Goal: Task Accomplishment & Management: Manage account settings

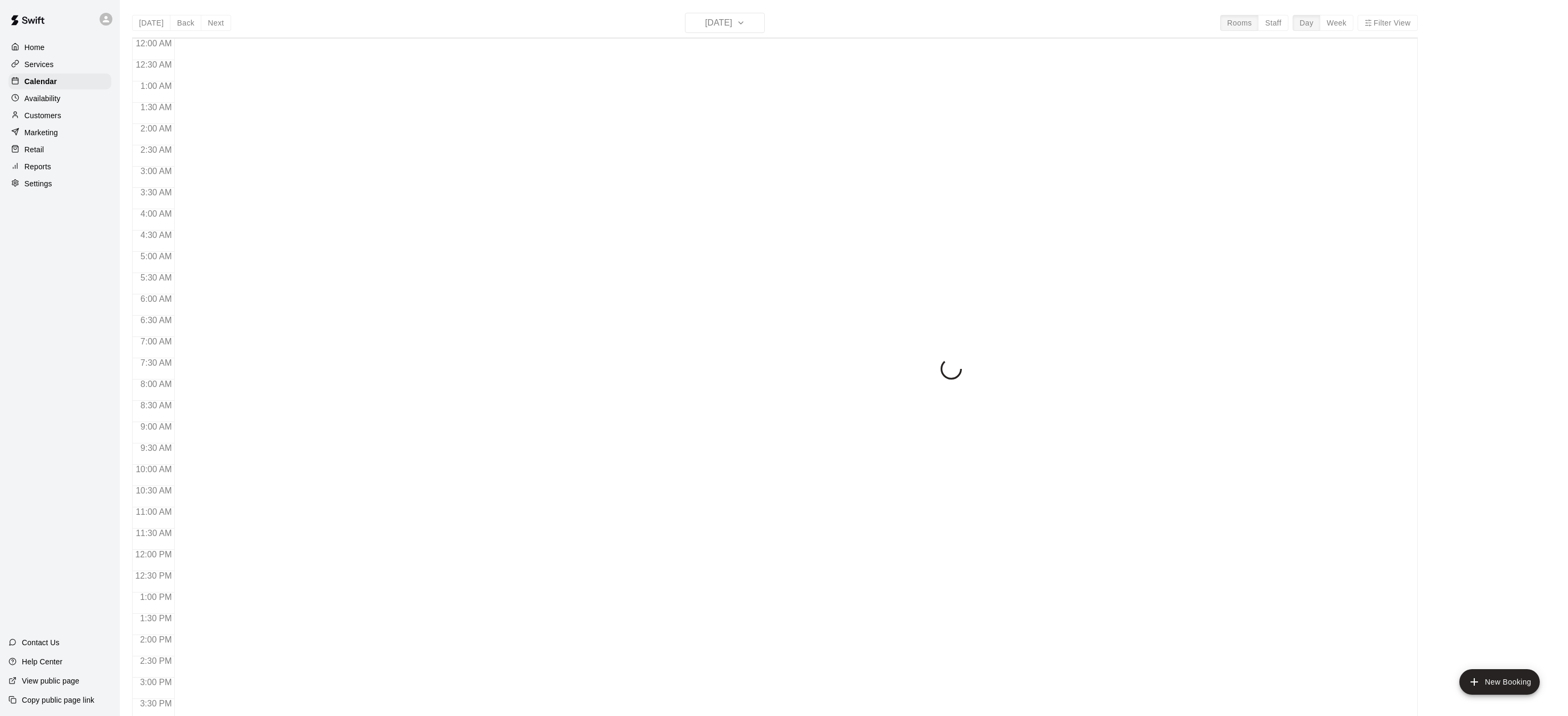
scroll to position [332, 0]
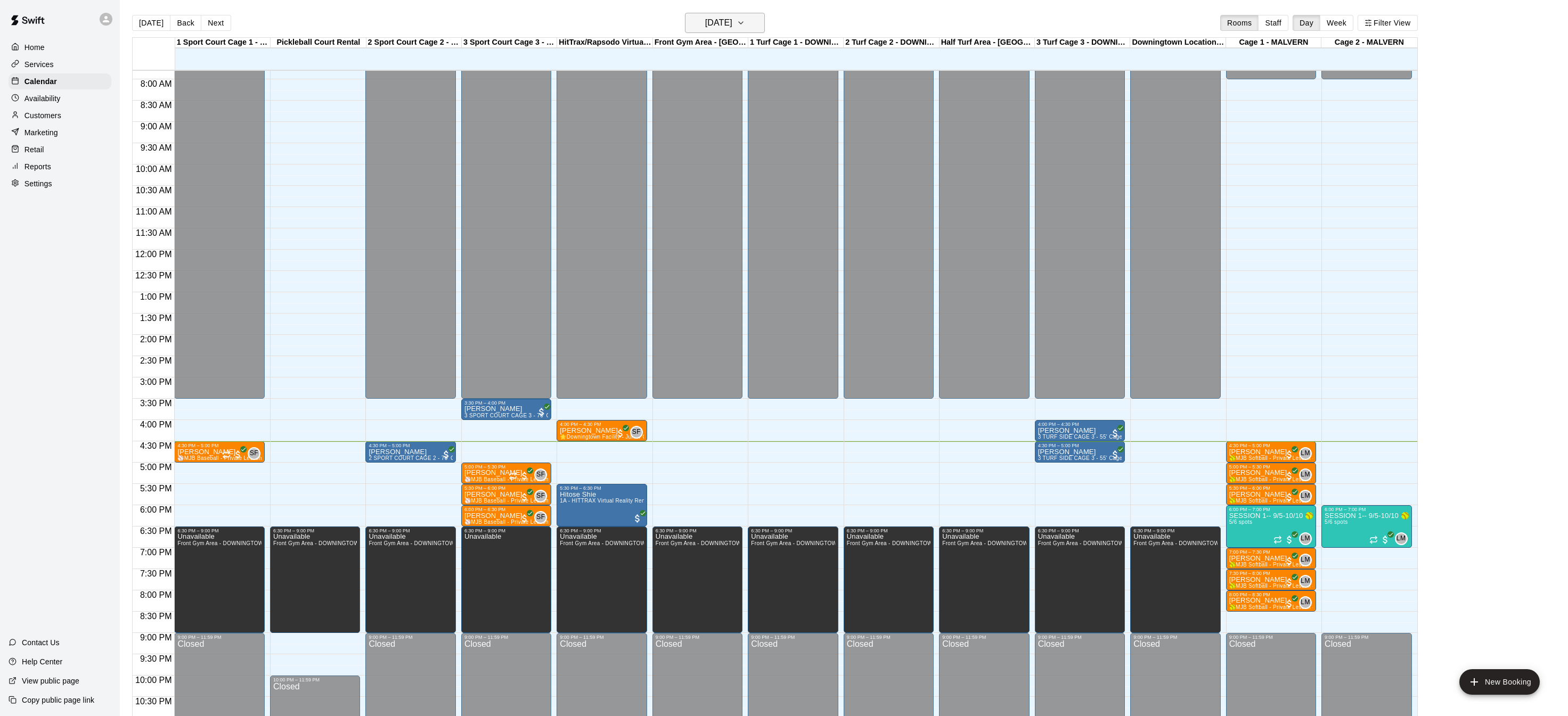
click at [745, 20] on icon "button" at bounding box center [740, 23] width 9 height 13
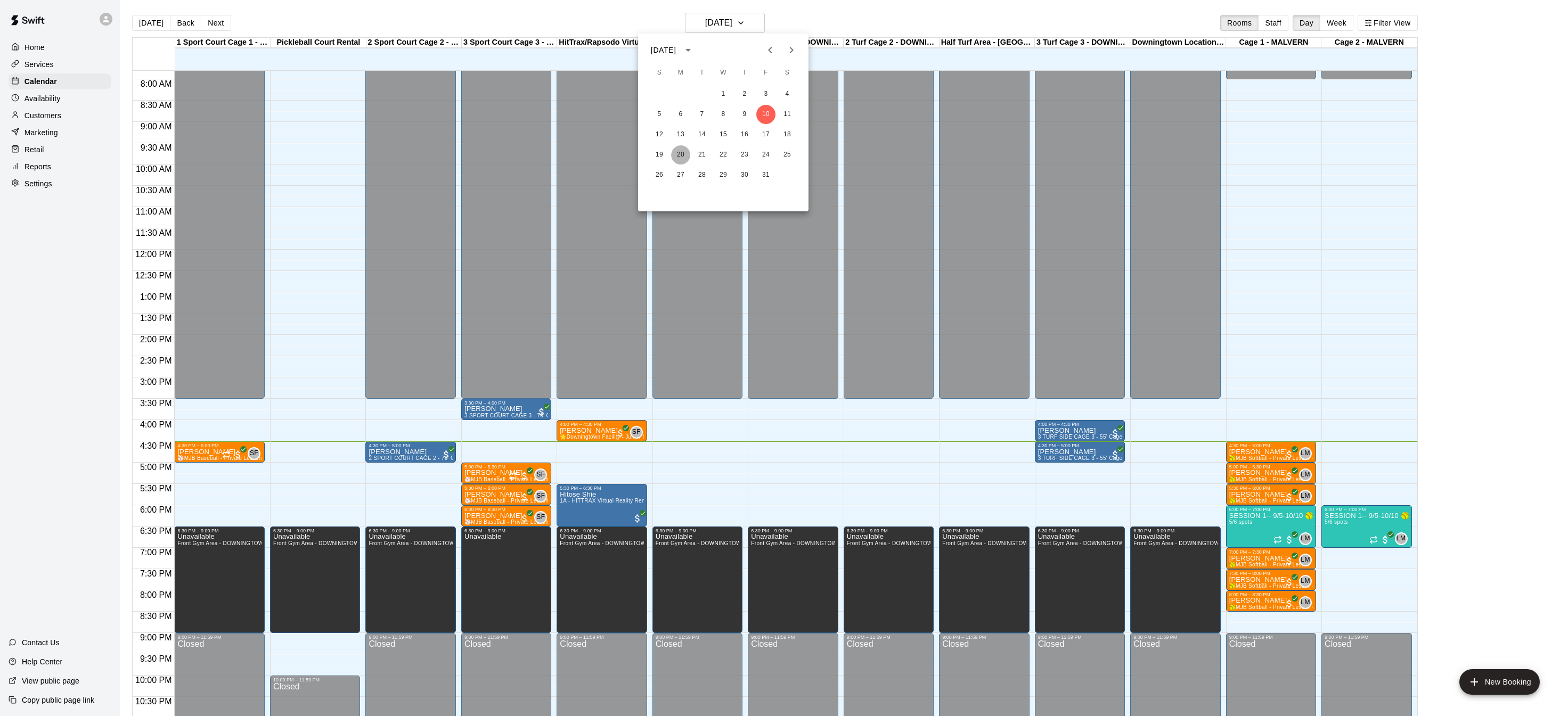
click at [683, 163] on button "20" at bounding box center [681, 155] width 19 height 19
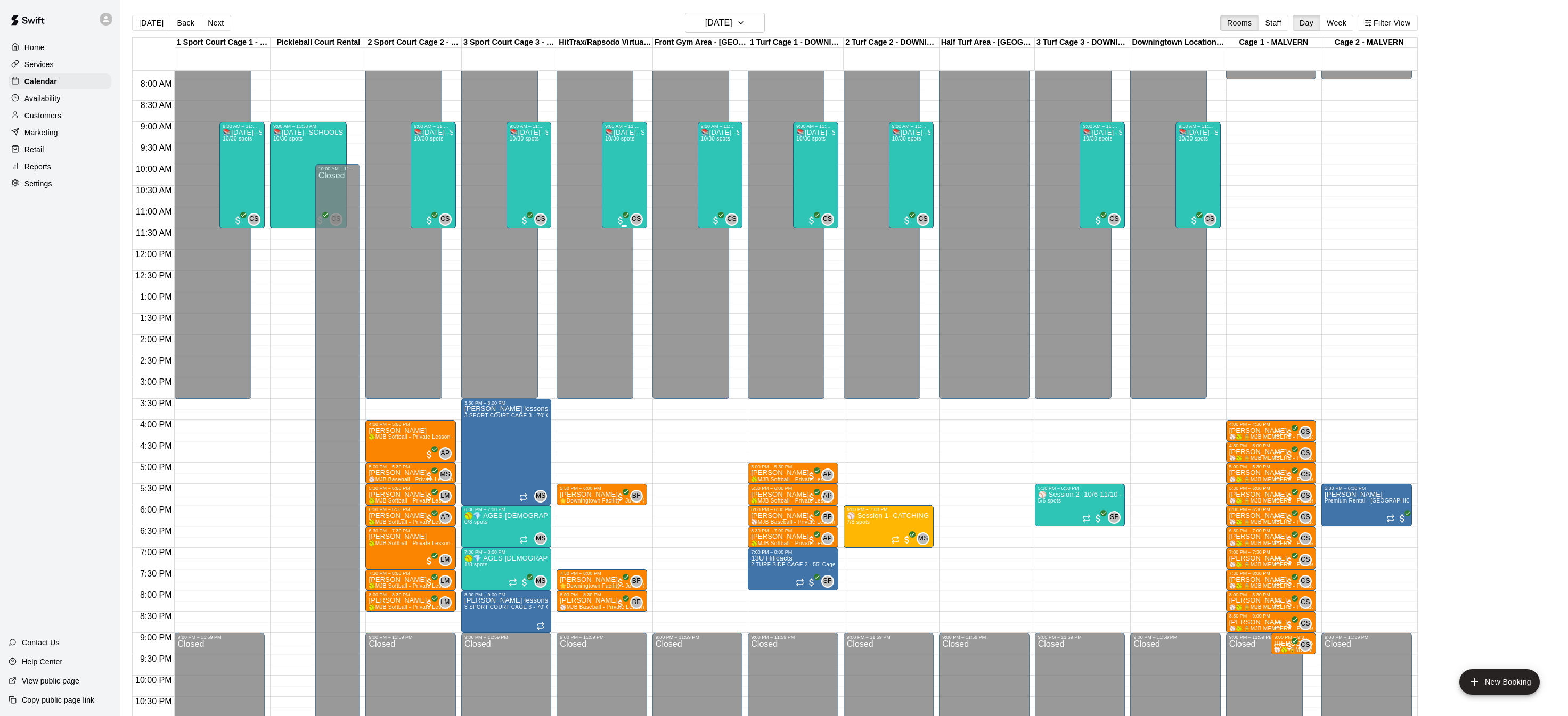
click at [620, 168] on div "📚[DATE]--SCHOOLS OUT--DEFENSE & HITTING CLINIC ⚾️ 10/30 spots" at bounding box center [624, 487] width 38 height 716
click at [619, 169] on img "edit" at bounding box center [615, 164] width 12 height 12
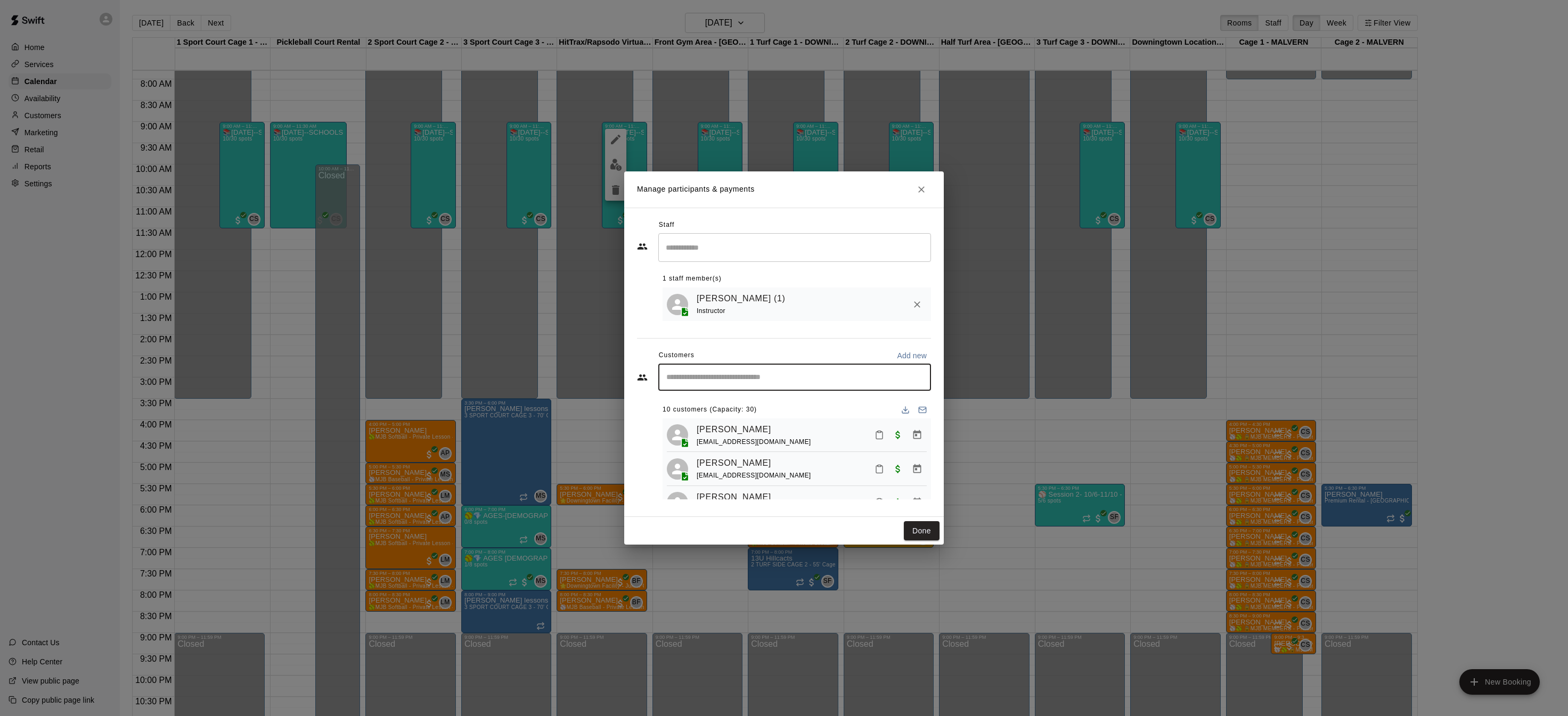
click at [697, 377] on input "Start typing to search customers..." at bounding box center [795, 377] width 263 height 10
type input "****"
click at [703, 413] on span "[EMAIL_ADDRESS][DOMAIN_NAME]" at bounding box center [745, 413] width 115 height 7
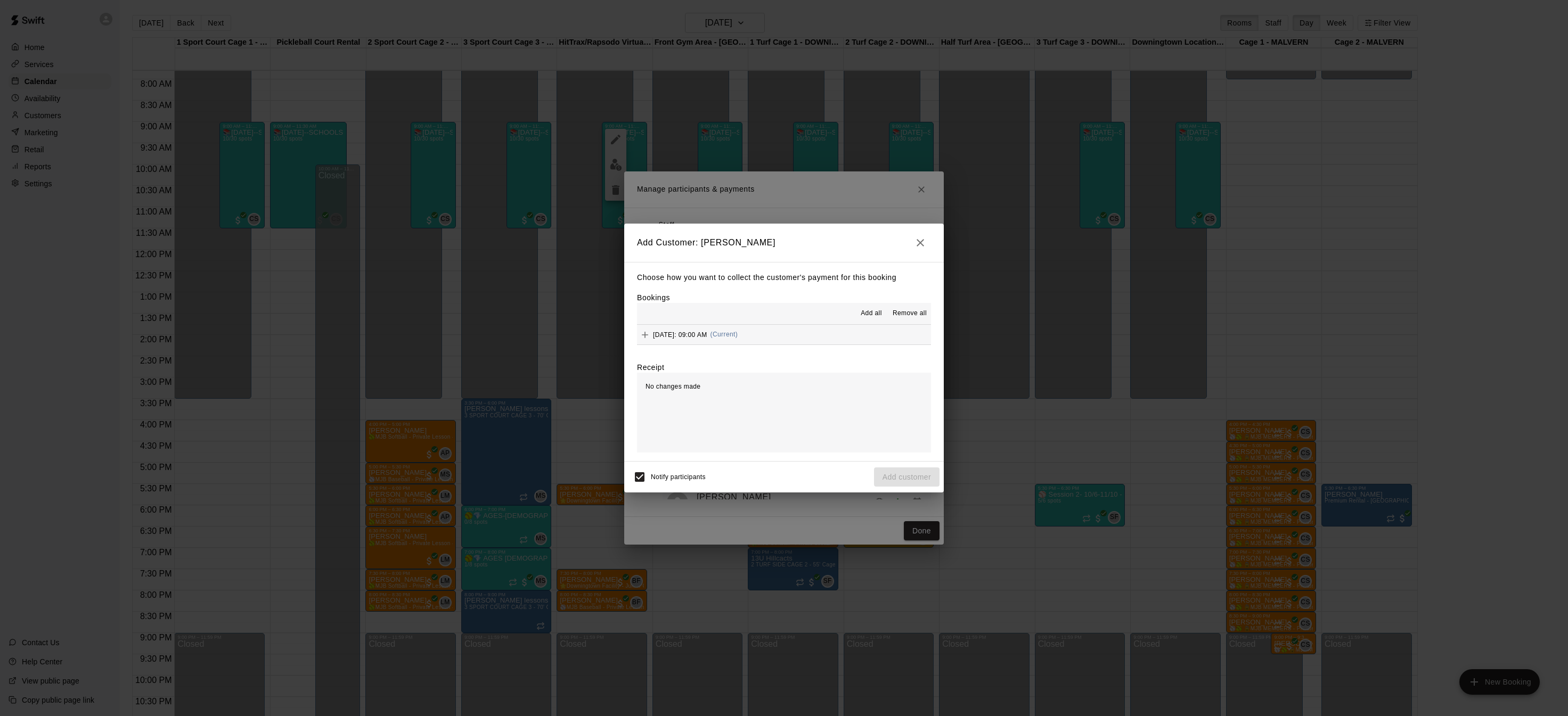
click at [878, 315] on span "Add all" at bounding box center [871, 314] width 22 height 10
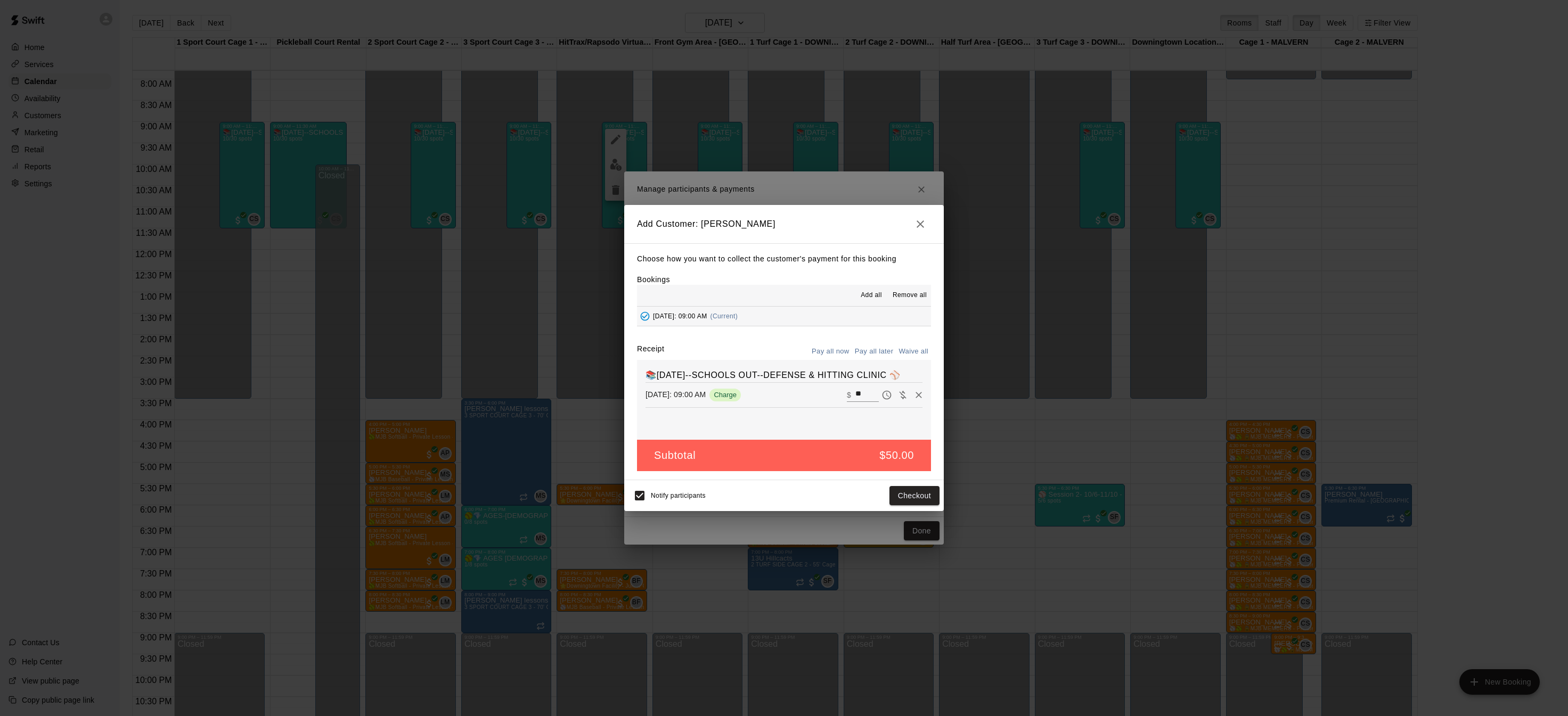
click at [913, 348] on button "Waive all" at bounding box center [914, 351] width 35 height 17
type input "*"
click at [919, 495] on button "Add customer" at bounding box center [907, 496] width 66 height 20
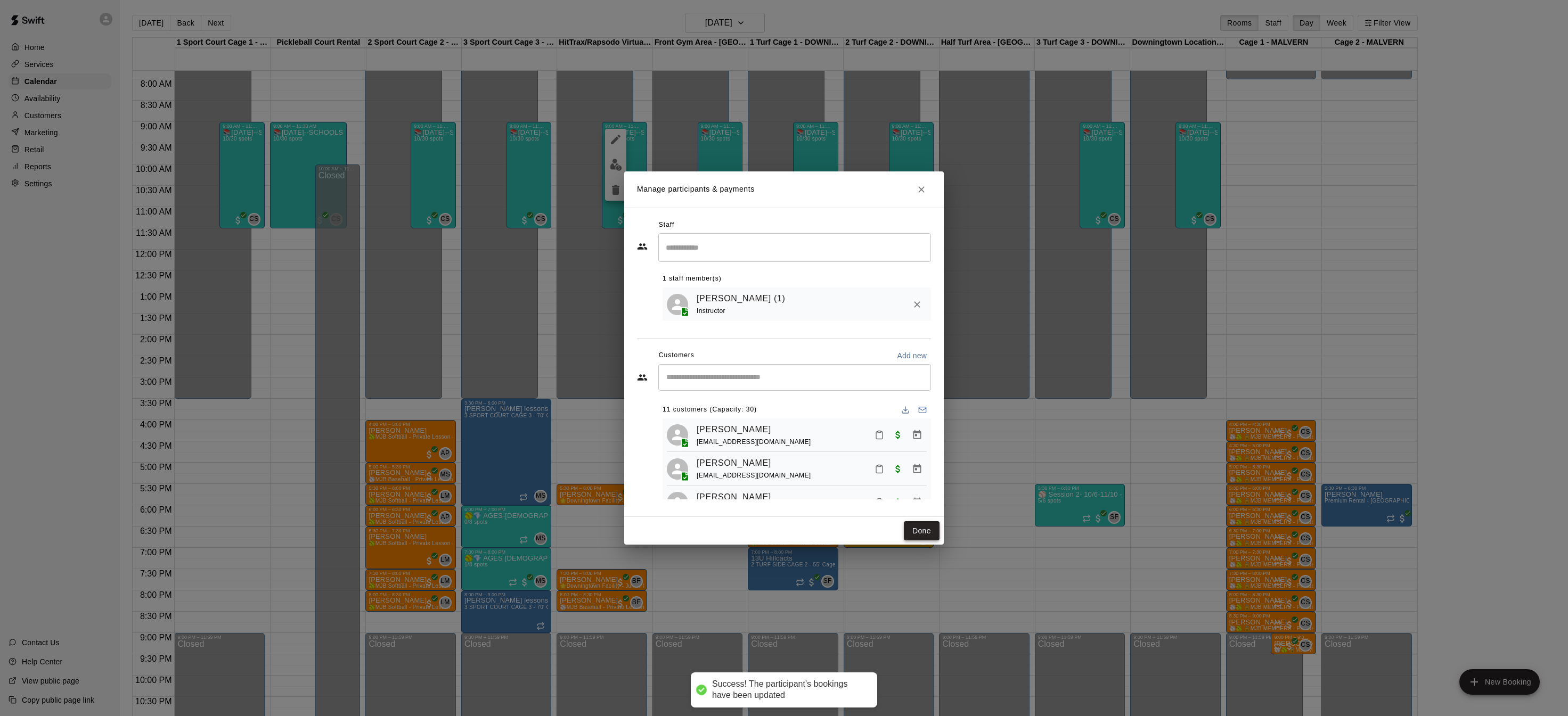
click at [926, 528] on button "Done" at bounding box center [922, 531] width 35 height 20
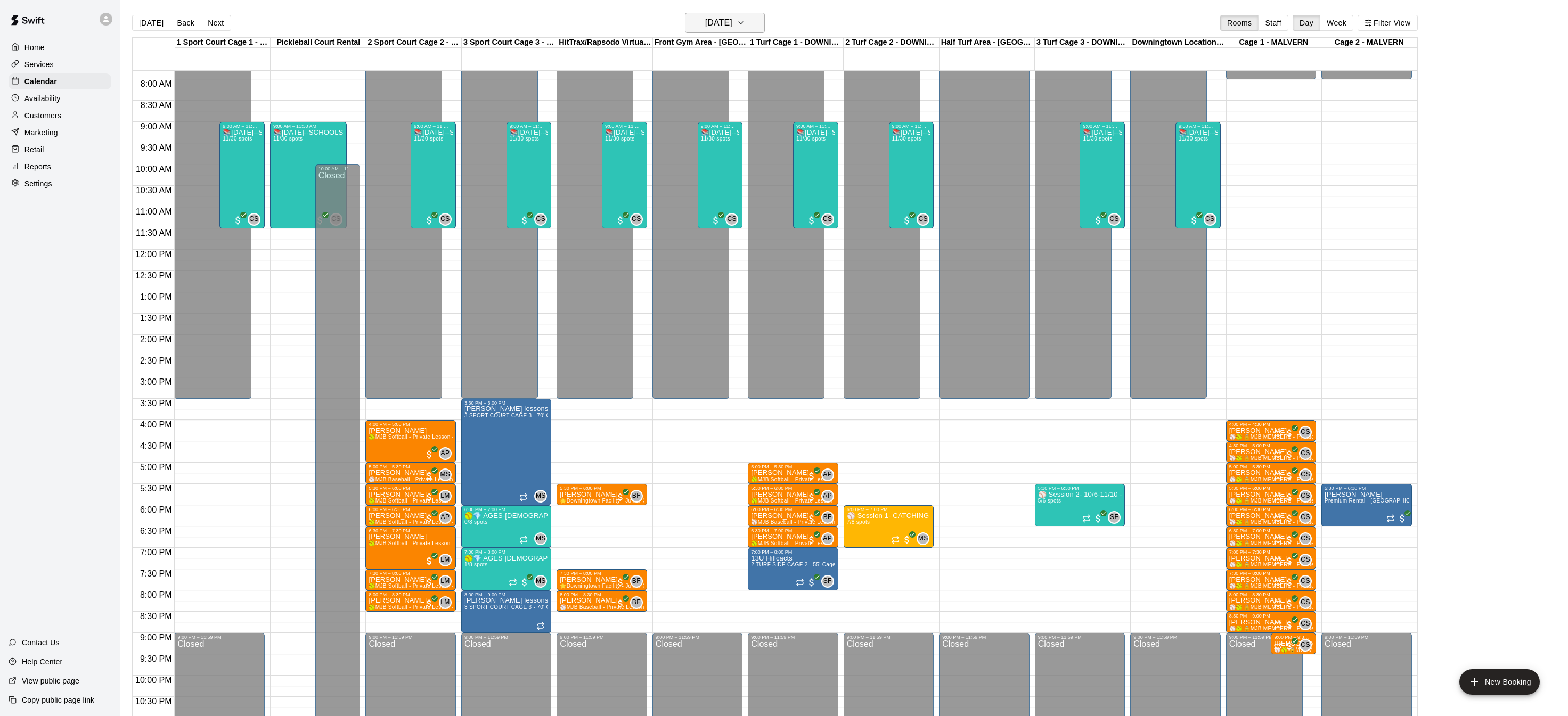
click at [745, 25] on icon "button" at bounding box center [740, 23] width 9 height 13
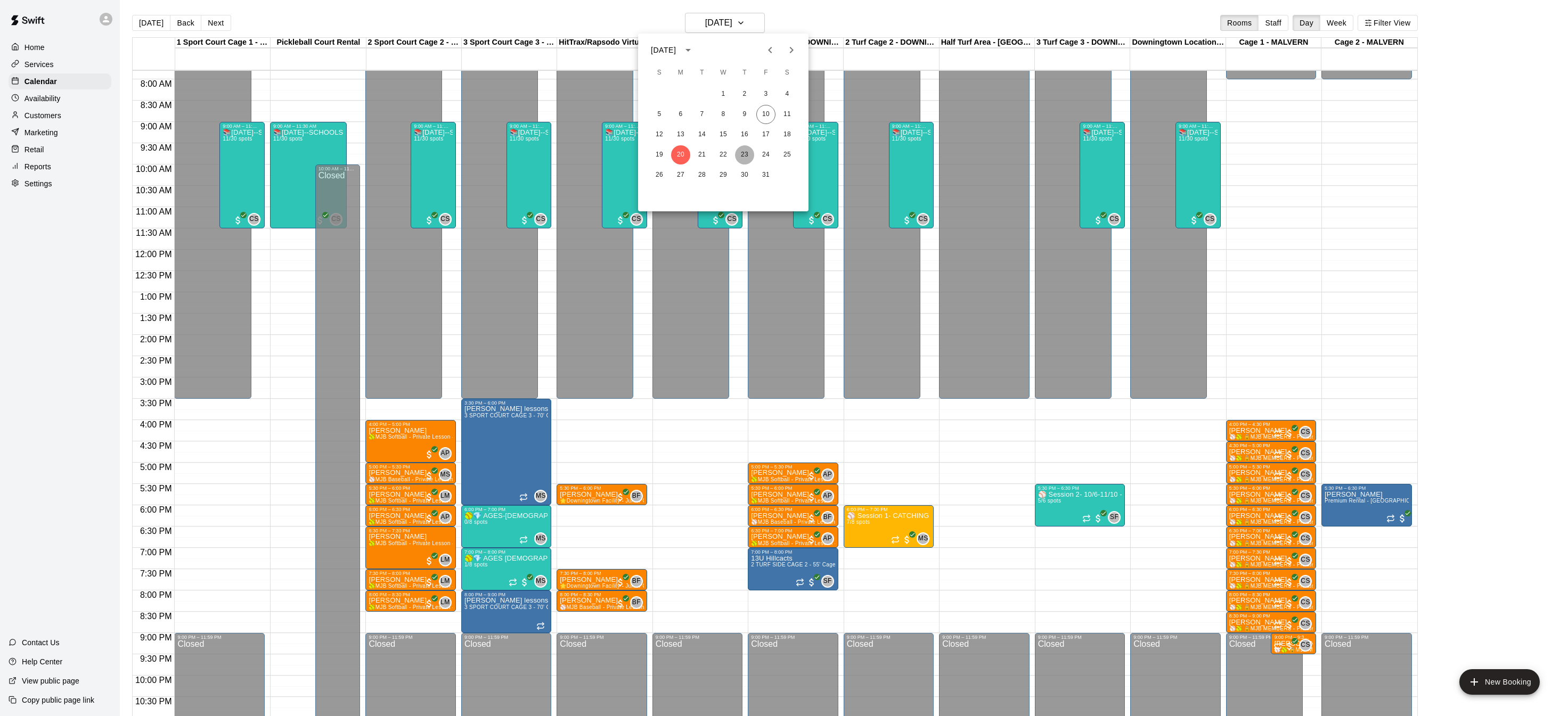
click at [742, 157] on button "23" at bounding box center [744, 155] width 19 height 19
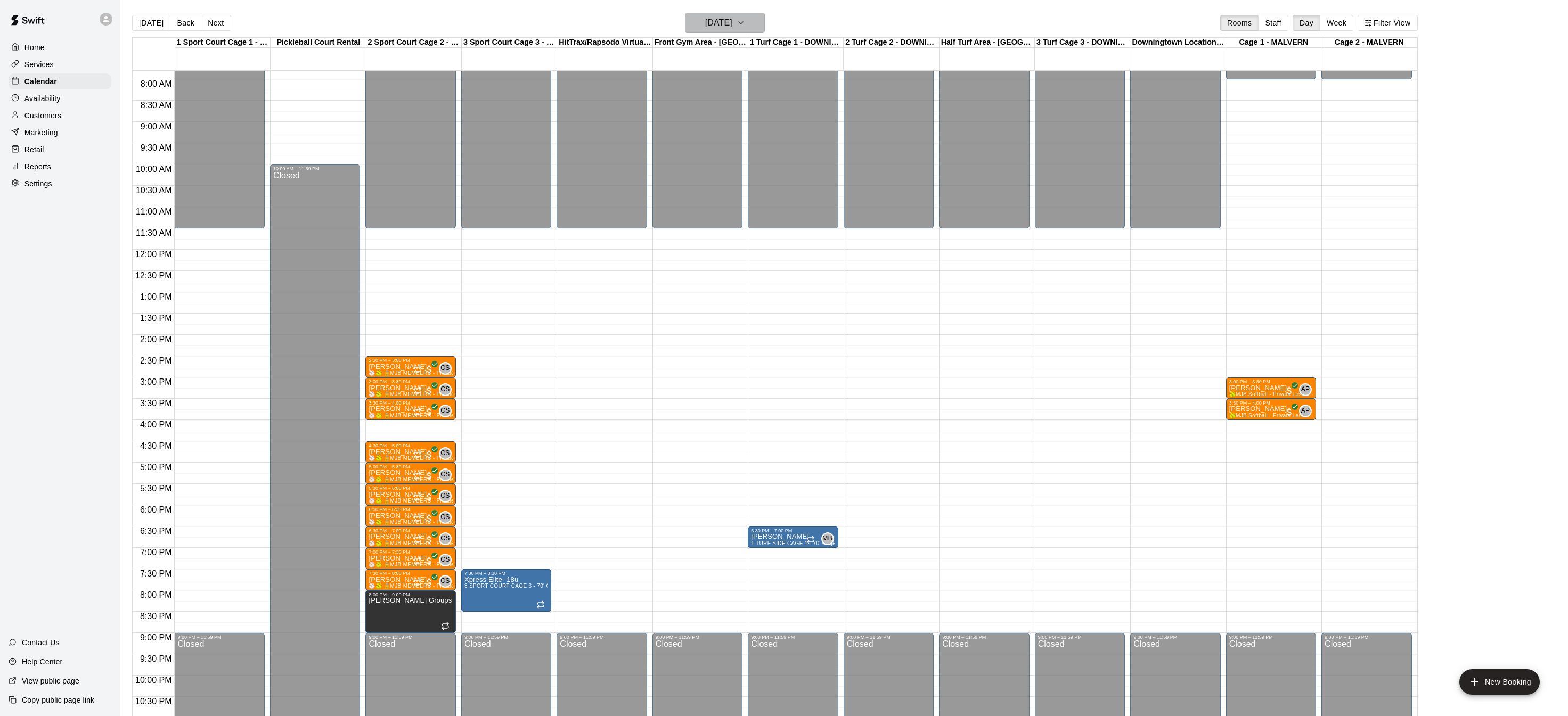
click at [745, 27] on icon "button" at bounding box center [740, 23] width 9 height 13
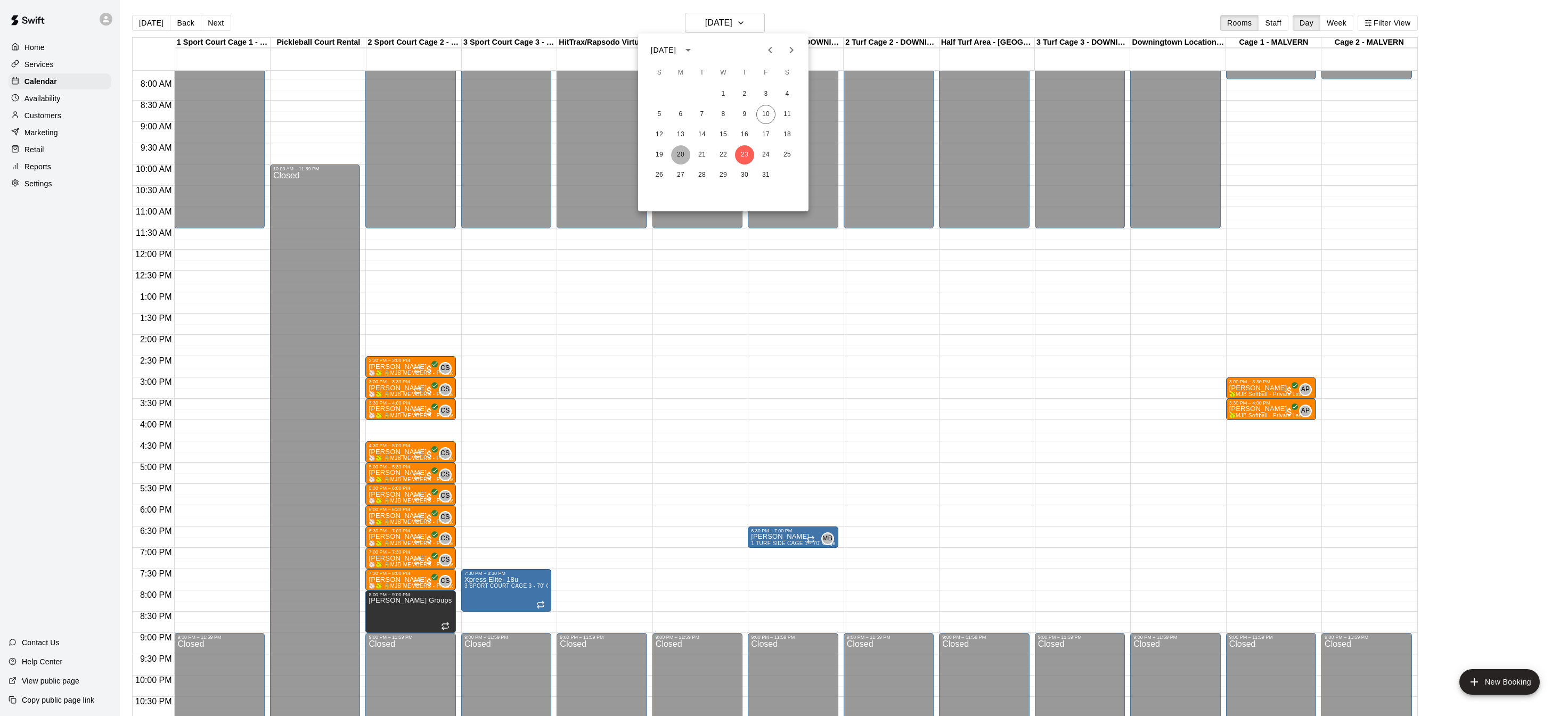
click at [676, 154] on button "20" at bounding box center [681, 155] width 19 height 19
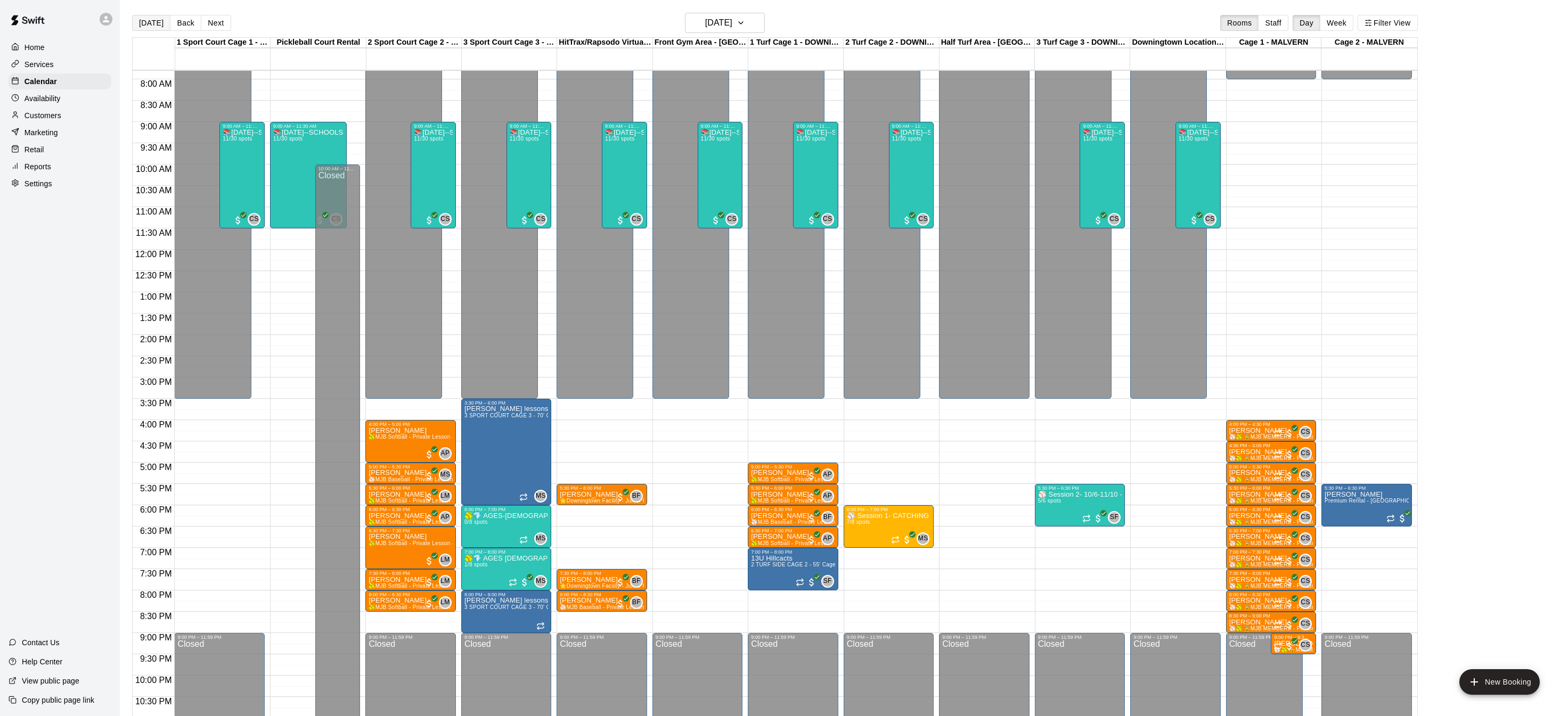
click at [145, 23] on button "[DATE]" at bounding box center [152, 23] width 38 height 16
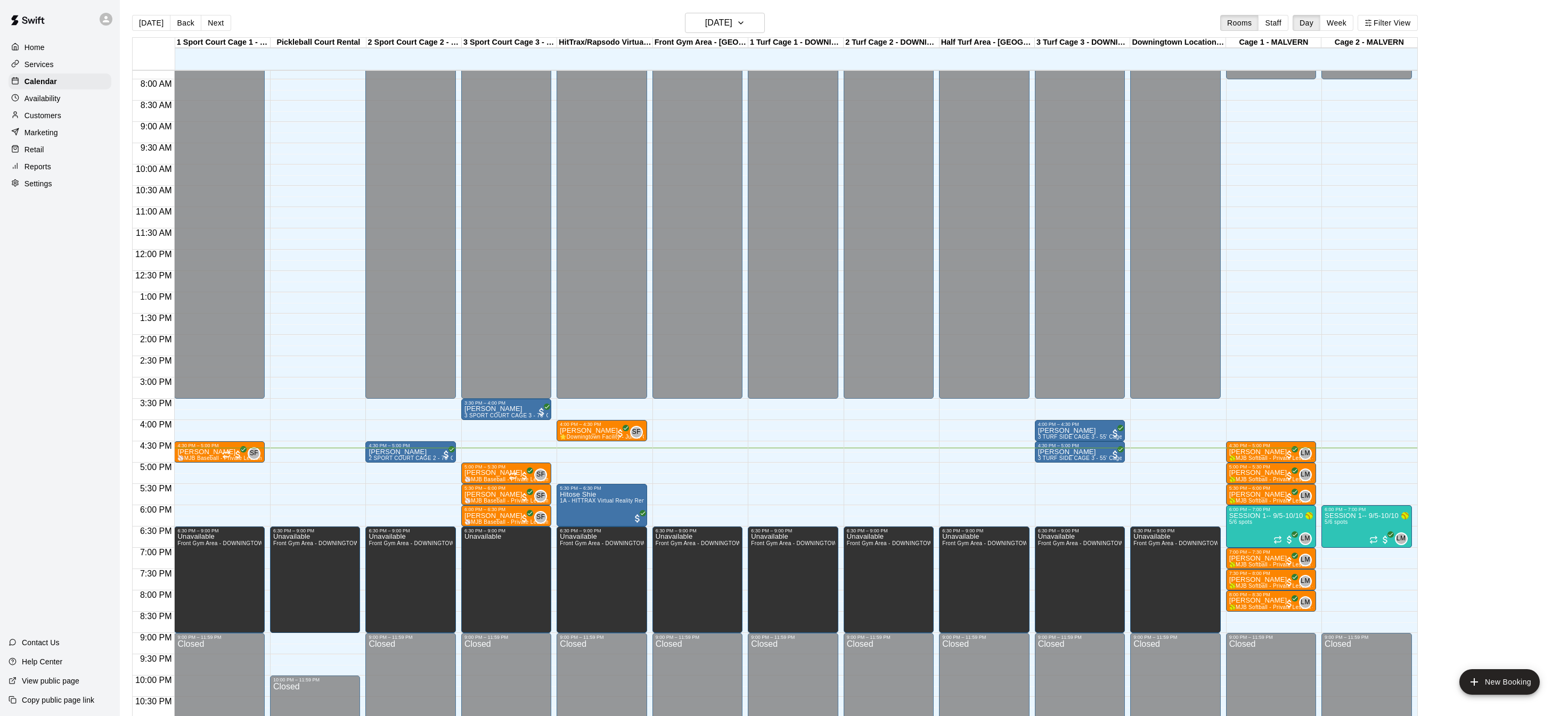
click at [201, 22] on button "Next" at bounding box center [215, 23] width 30 height 16
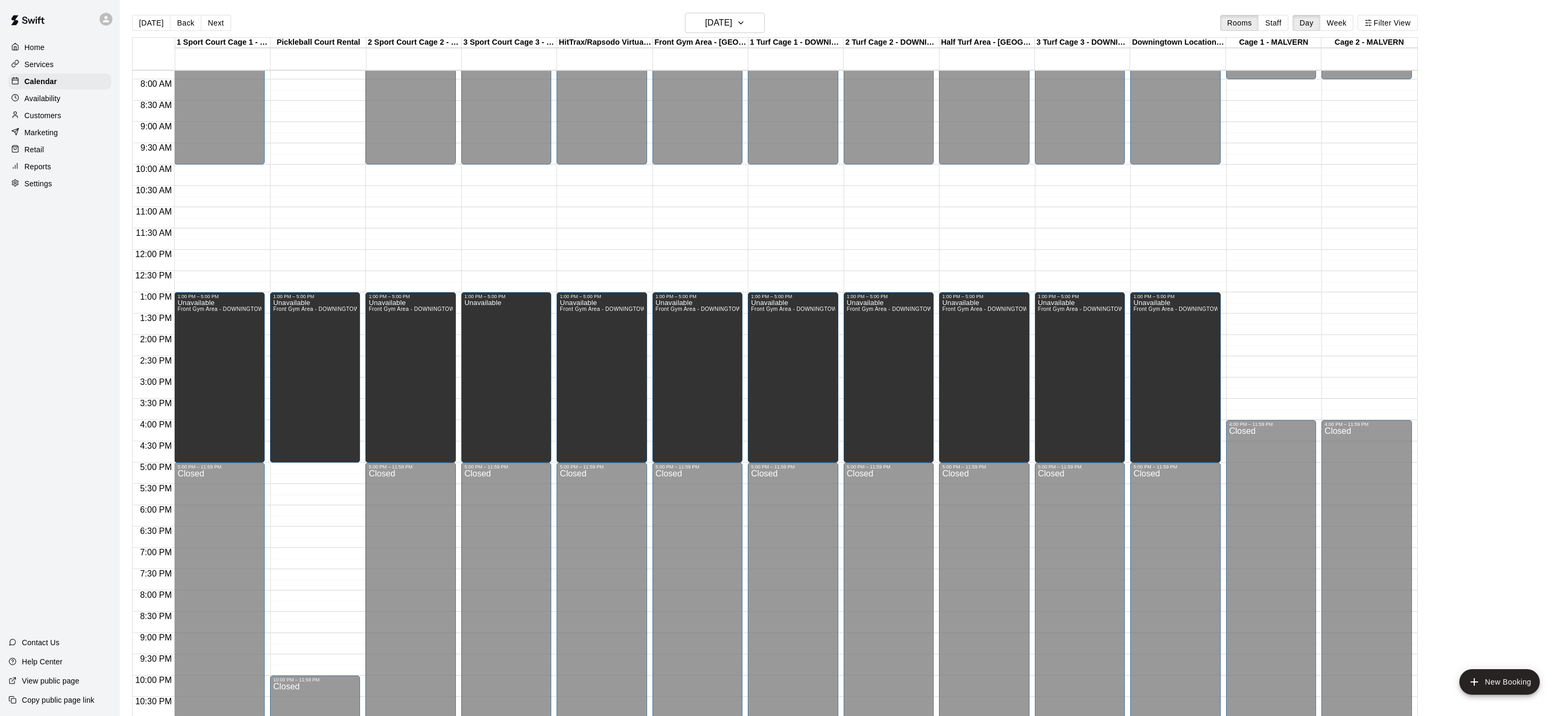
click at [201, 22] on button "Next" at bounding box center [215, 23] width 30 height 16
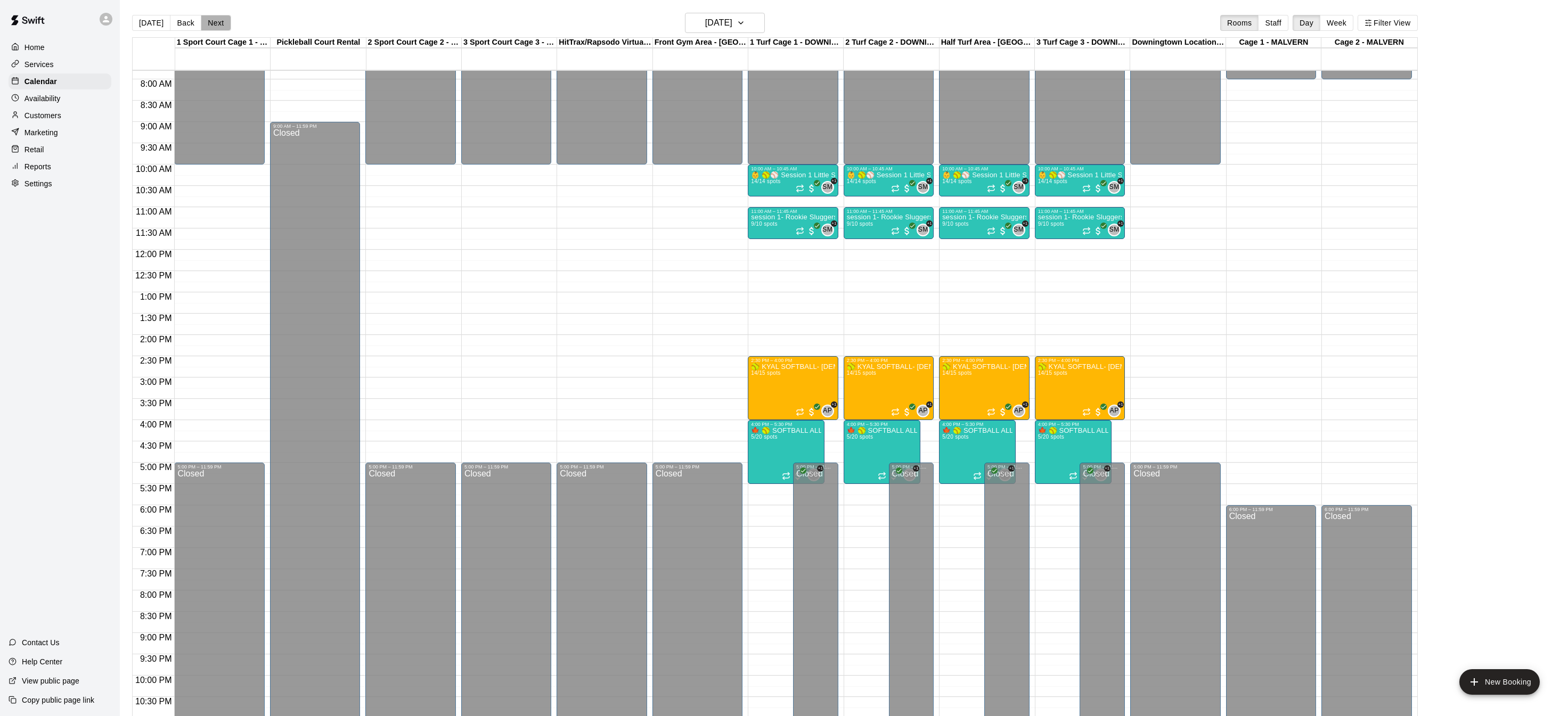
click at [201, 22] on button "Next" at bounding box center [215, 23] width 30 height 16
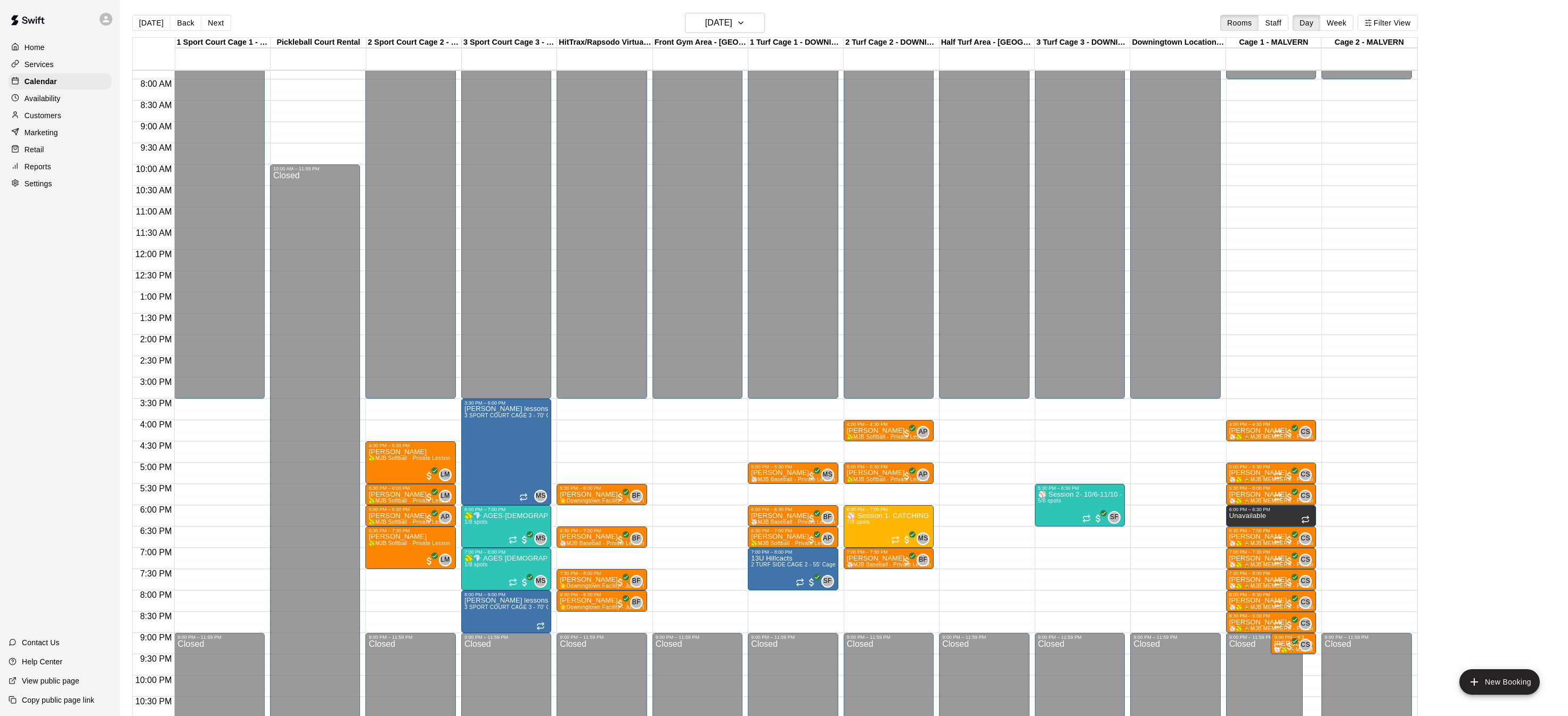
click at [160, 22] on button "[DATE]" at bounding box center [152, 23] width 38 height 16
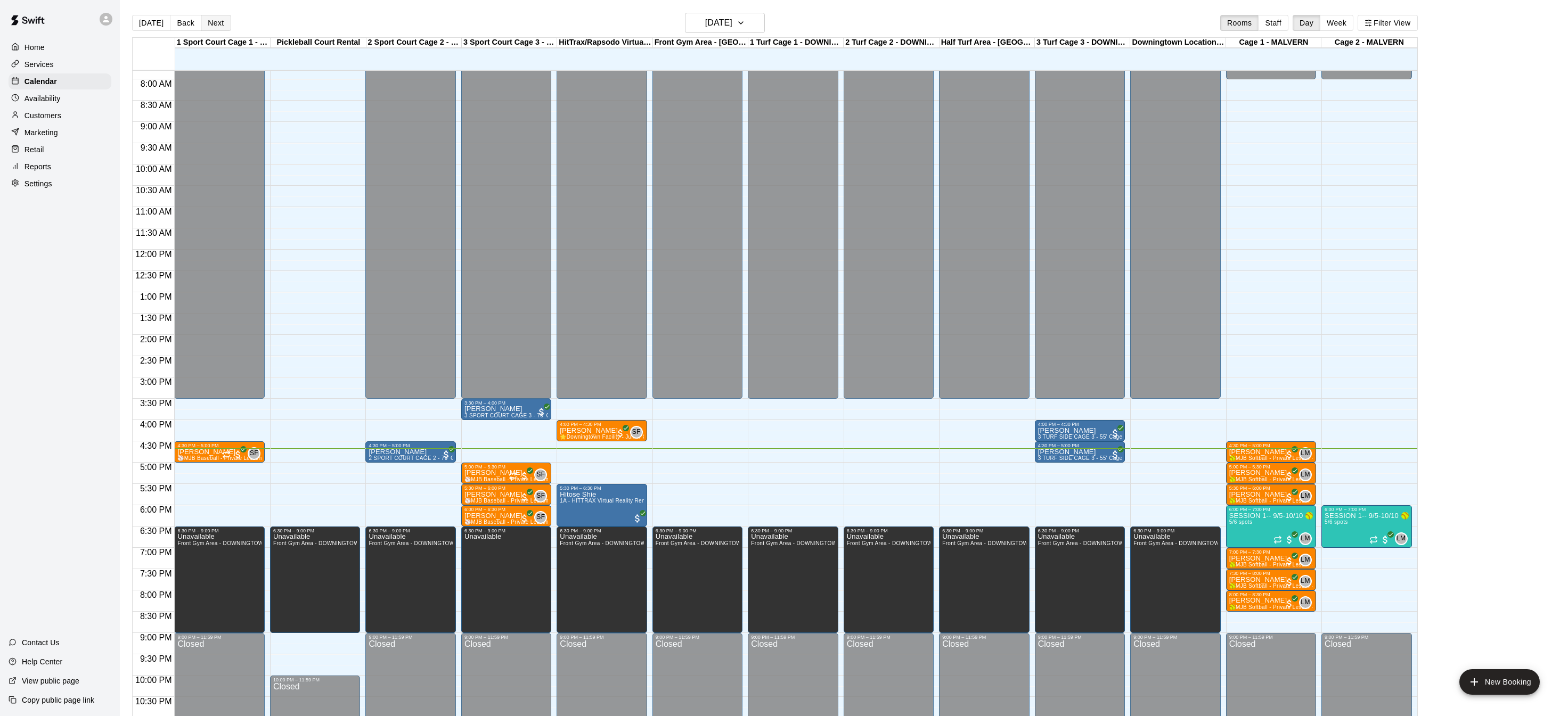
click at [214, 25] on button "Next" at bounding box center [215, 23] width 30 height 16
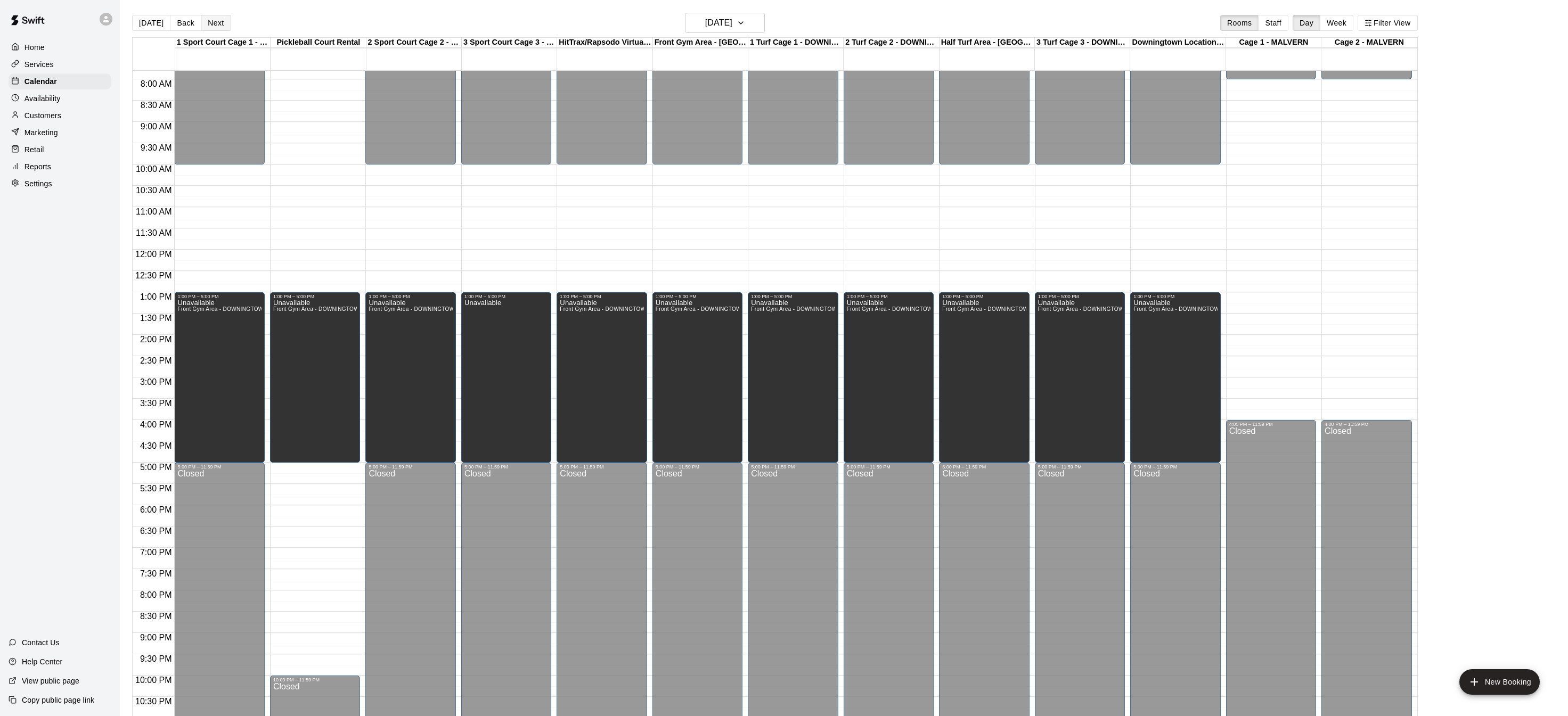
click at [215, 25] on button "Next" at bounding box center [215, 23] width 30 height 16
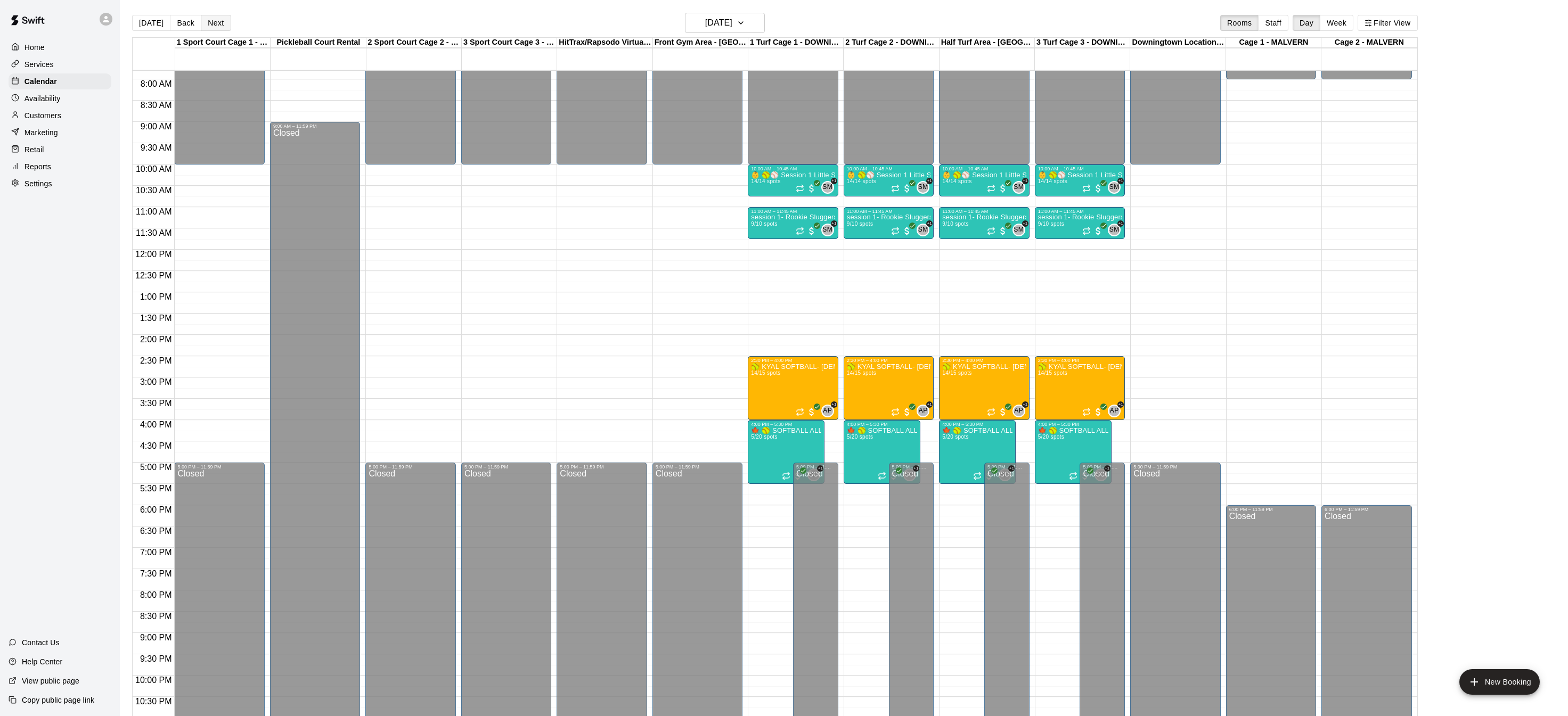
click at [215, 25] on button "Next" at bounding box center [215, 23] width 30 height 16
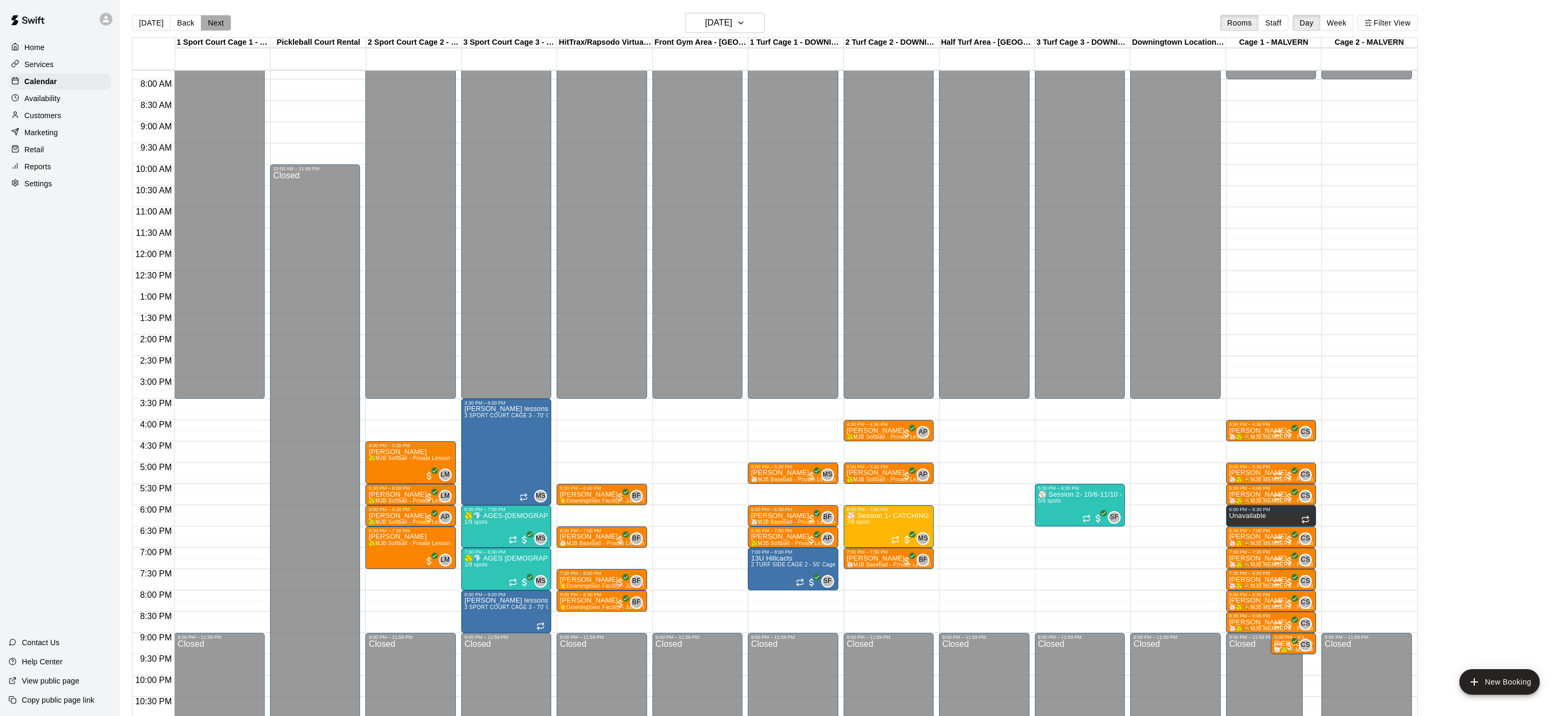
click at [210, 25] on button "Next" at bounding box center [215, 23] width 30 height 16
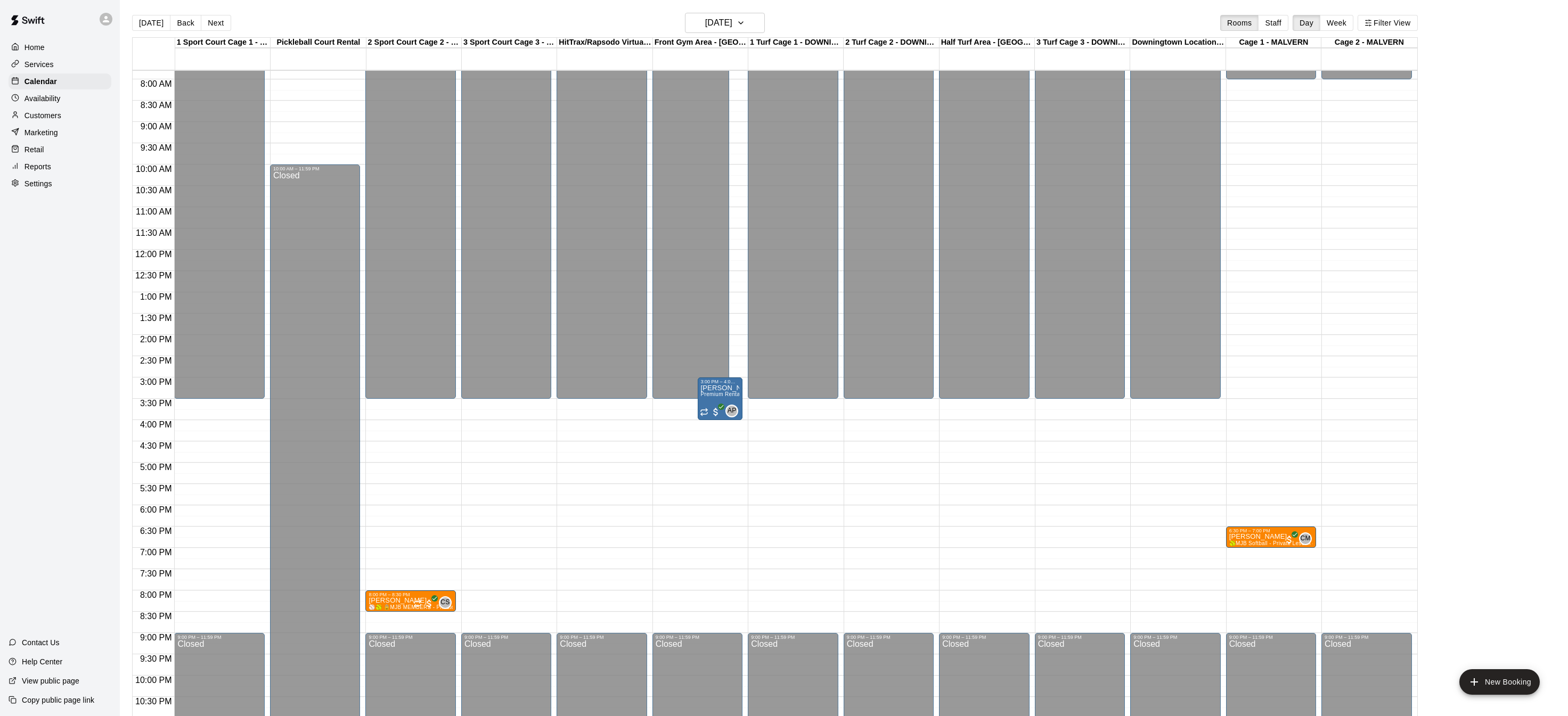
click at [210, 25] on button "Next" at bounding box center [215, 23] width 30 height 16
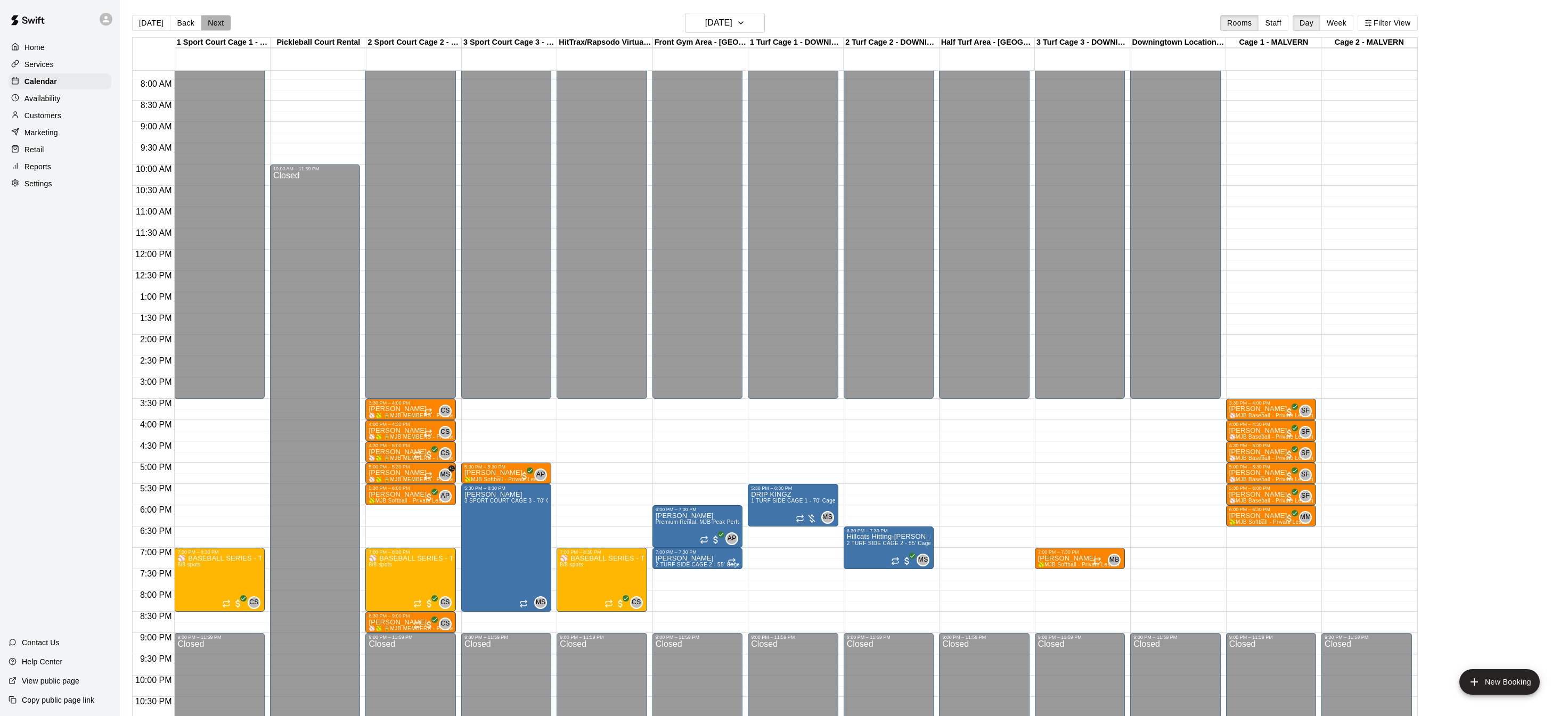
click at [210, 25] on button "Next" at bounding box center [215, 23] width 30 height 16
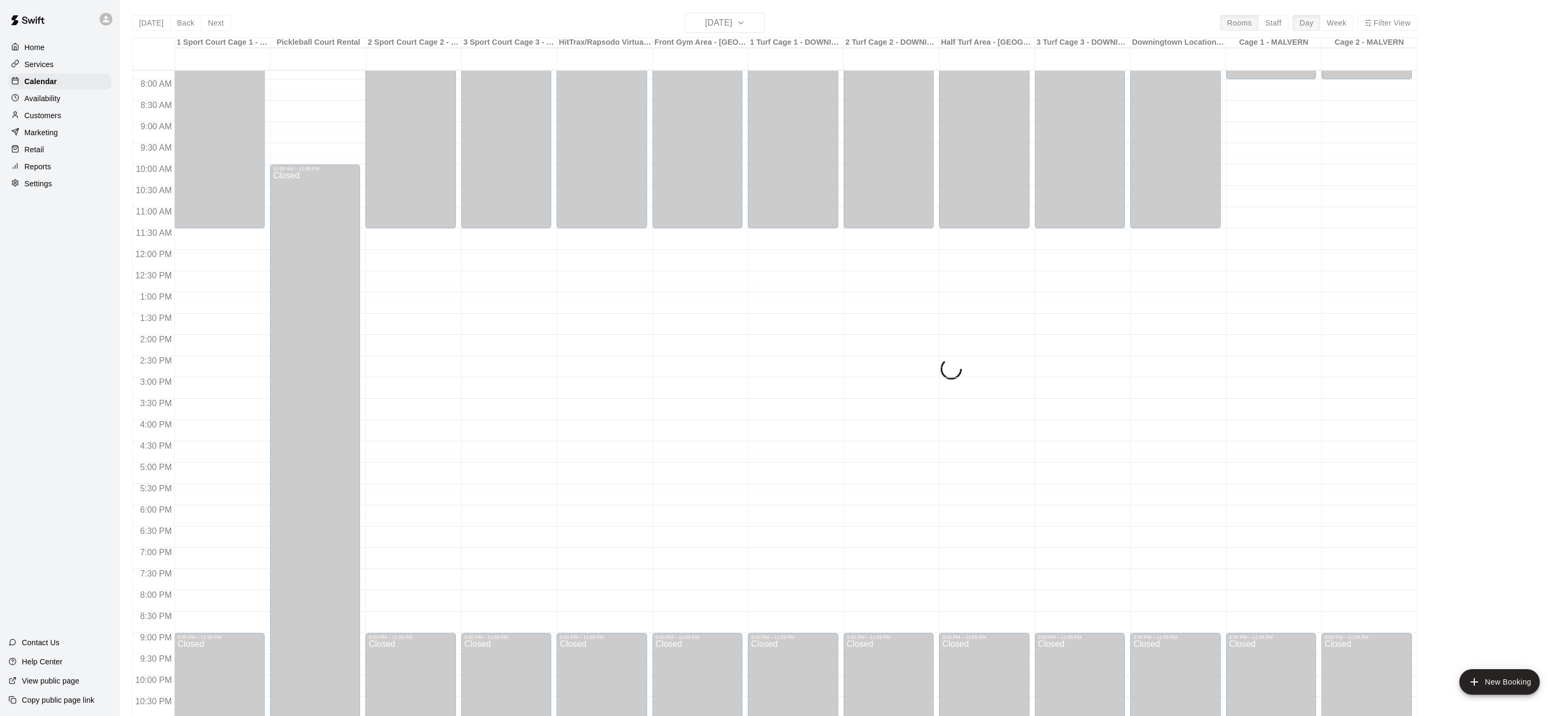
click at [210, 25] on button "Next" at bounding box center [215, 23] width 30 height 16
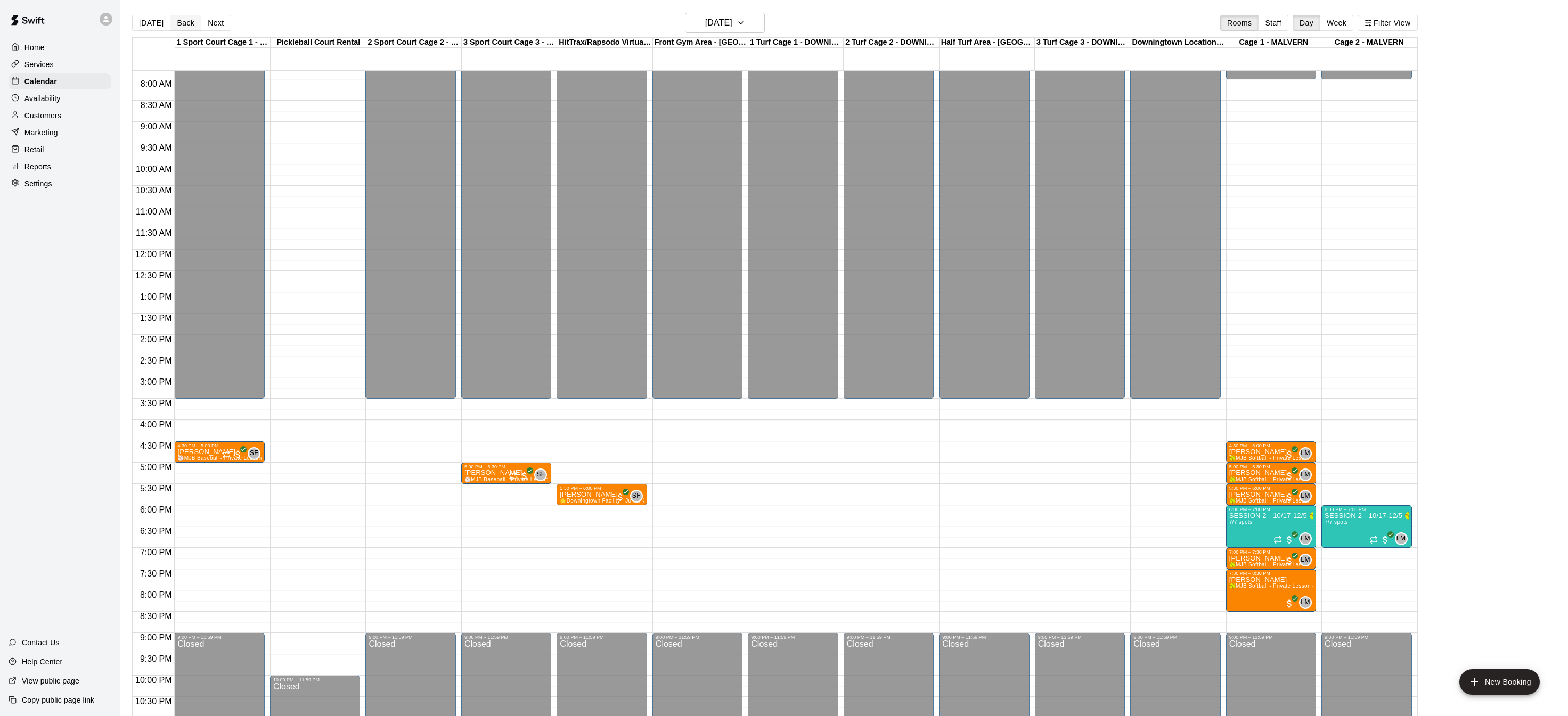
click at [187, 25] on button "Back" at bounding box center [185, 23] width 31 height 16
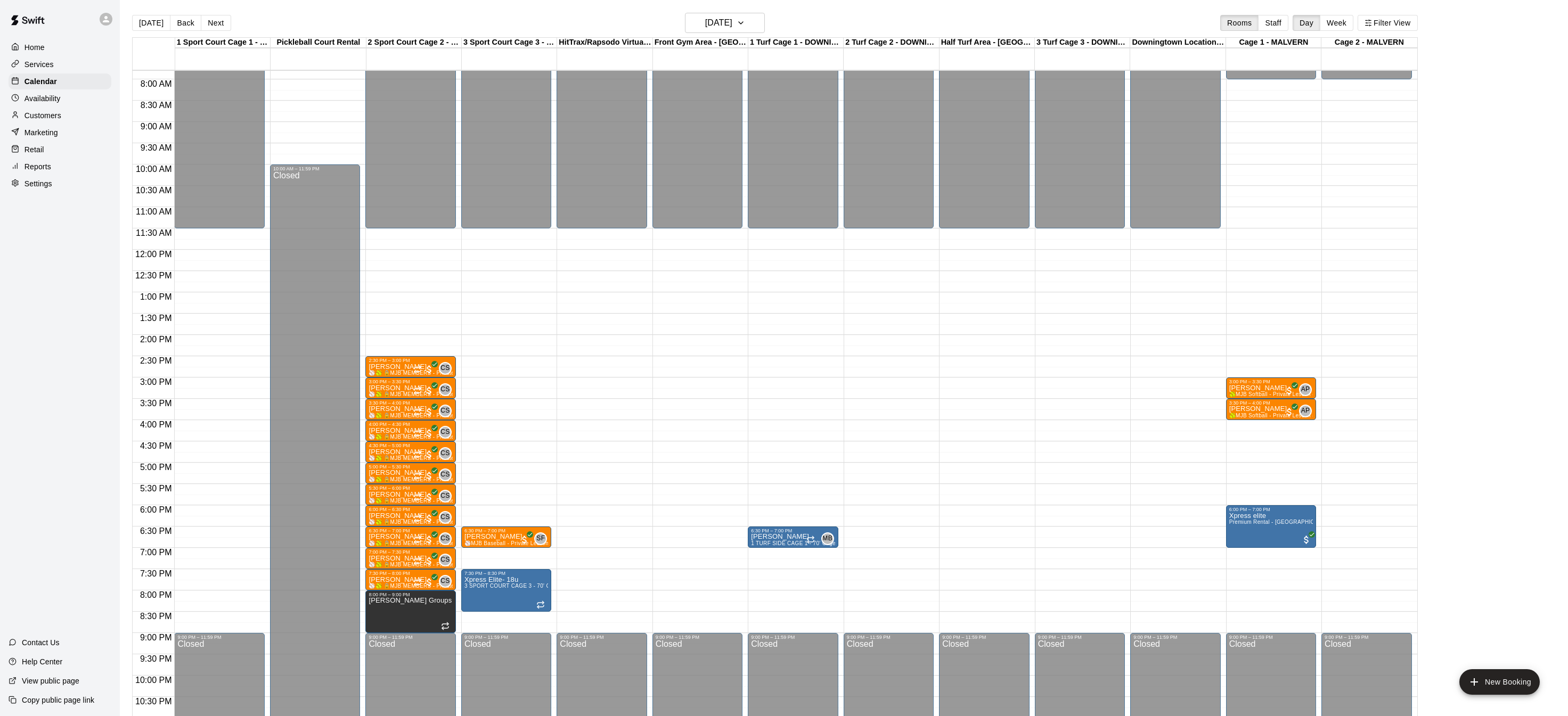
click at [42, 45] on p "Home" at bounding box center [34, 47] width 20 height 10
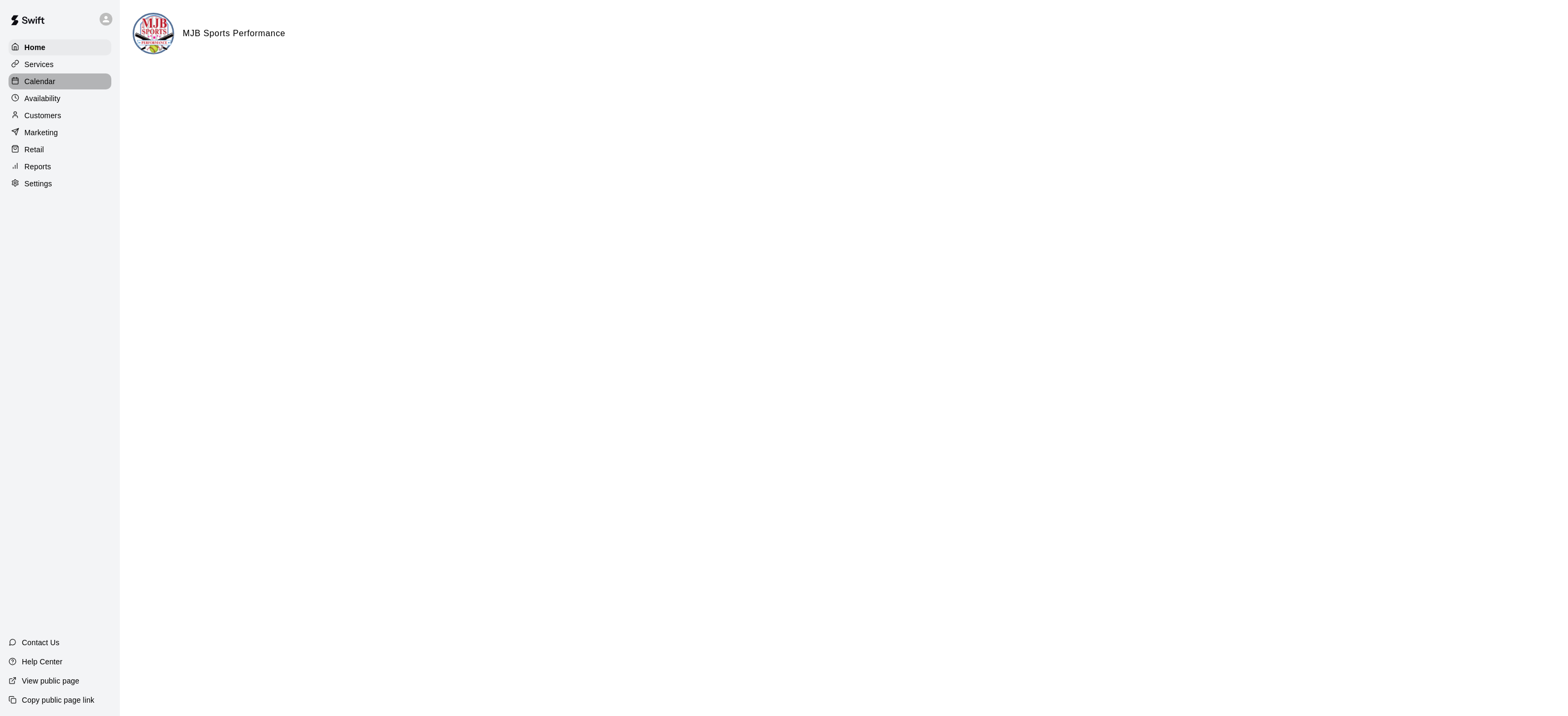
click at [51, 79] on p "Calendar" at bounding box center [40, 81] width 31 height 10
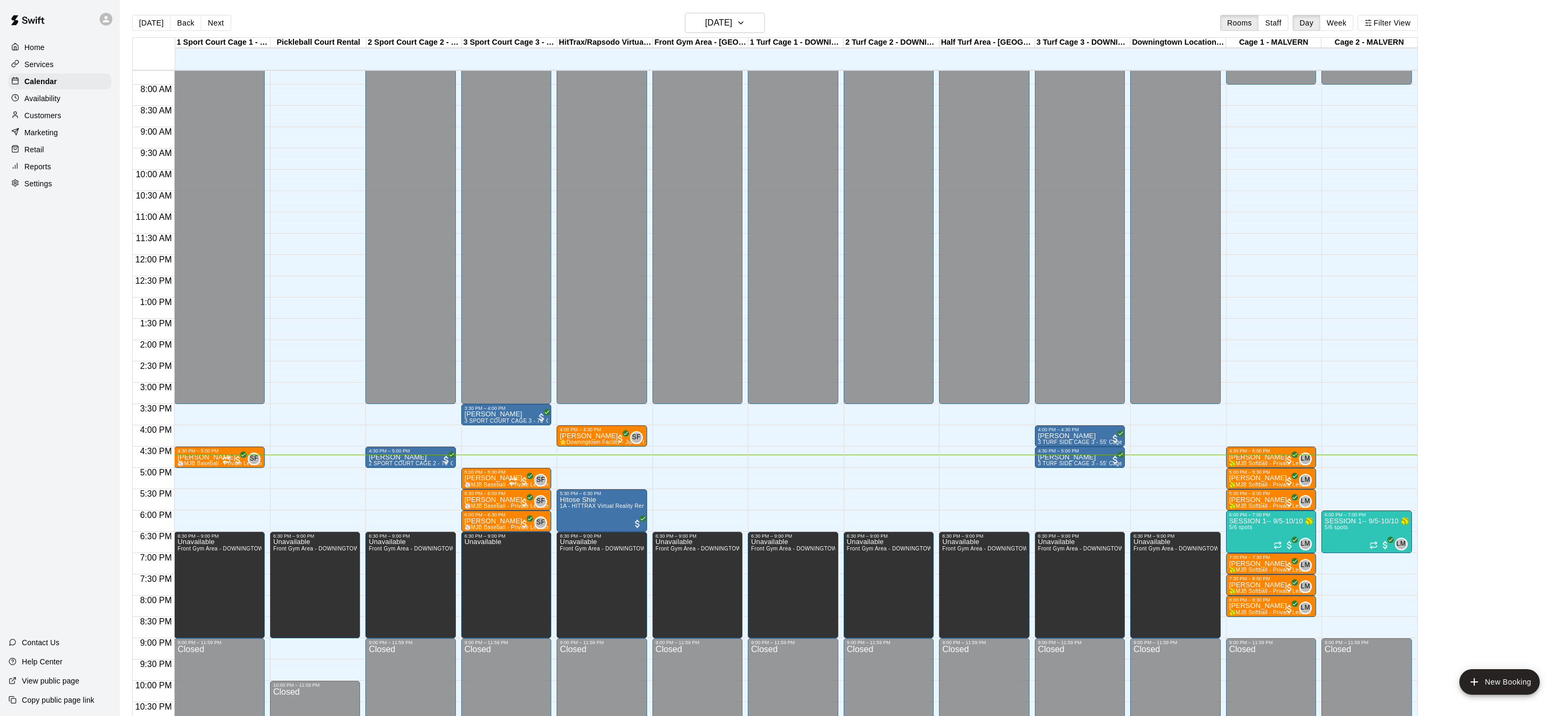
scroll to position [2, 0]
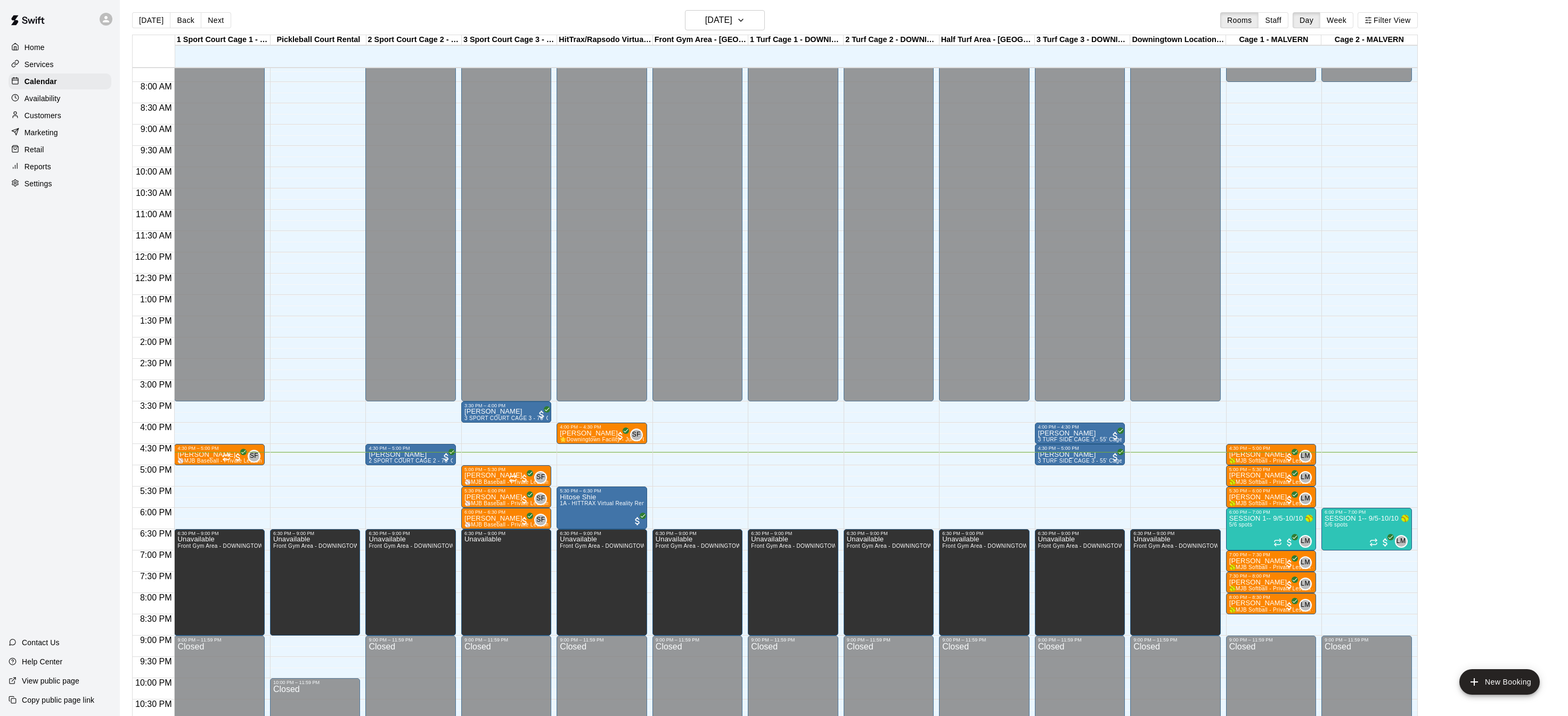
click at [49, 188] on div "Settings" at bounding box center [60, 184] width 103 height 16
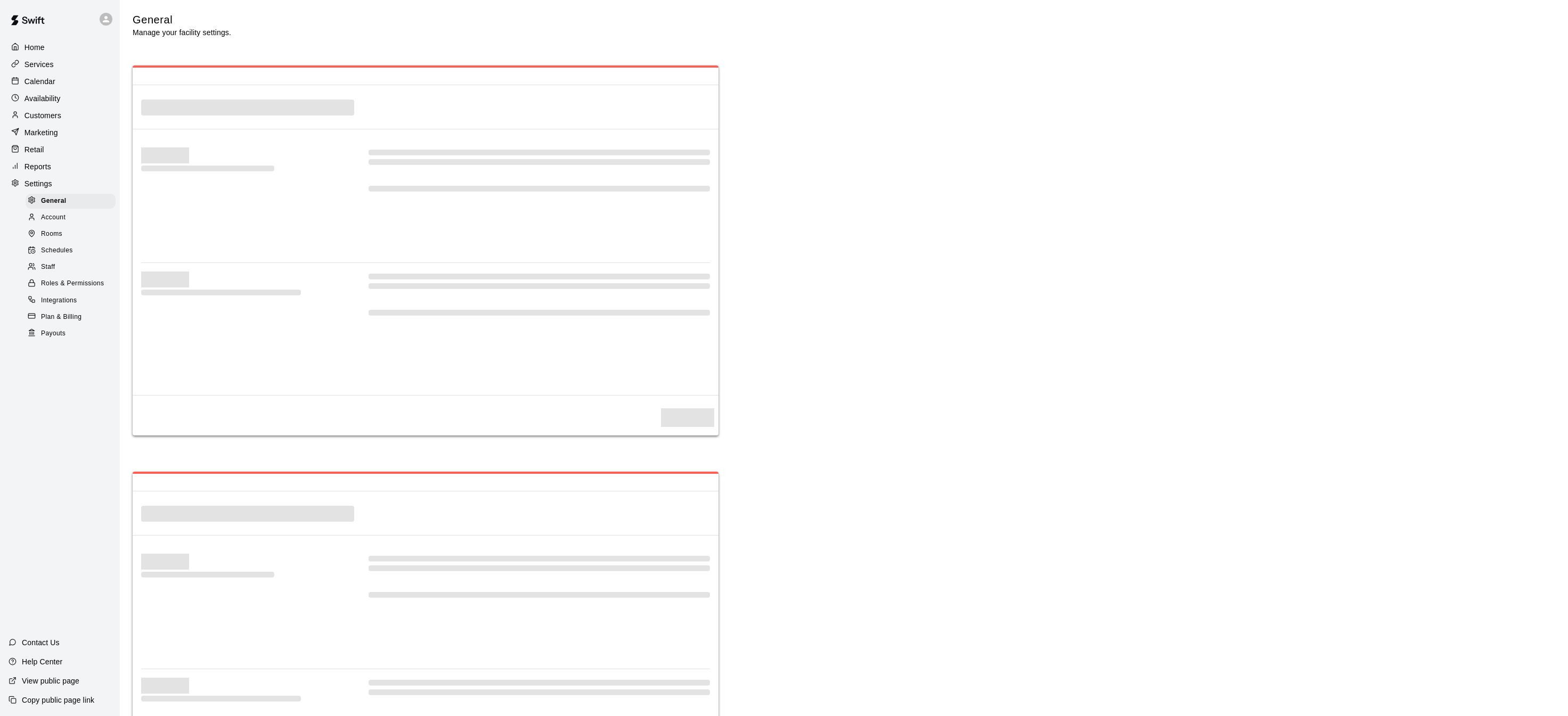
select select "**"
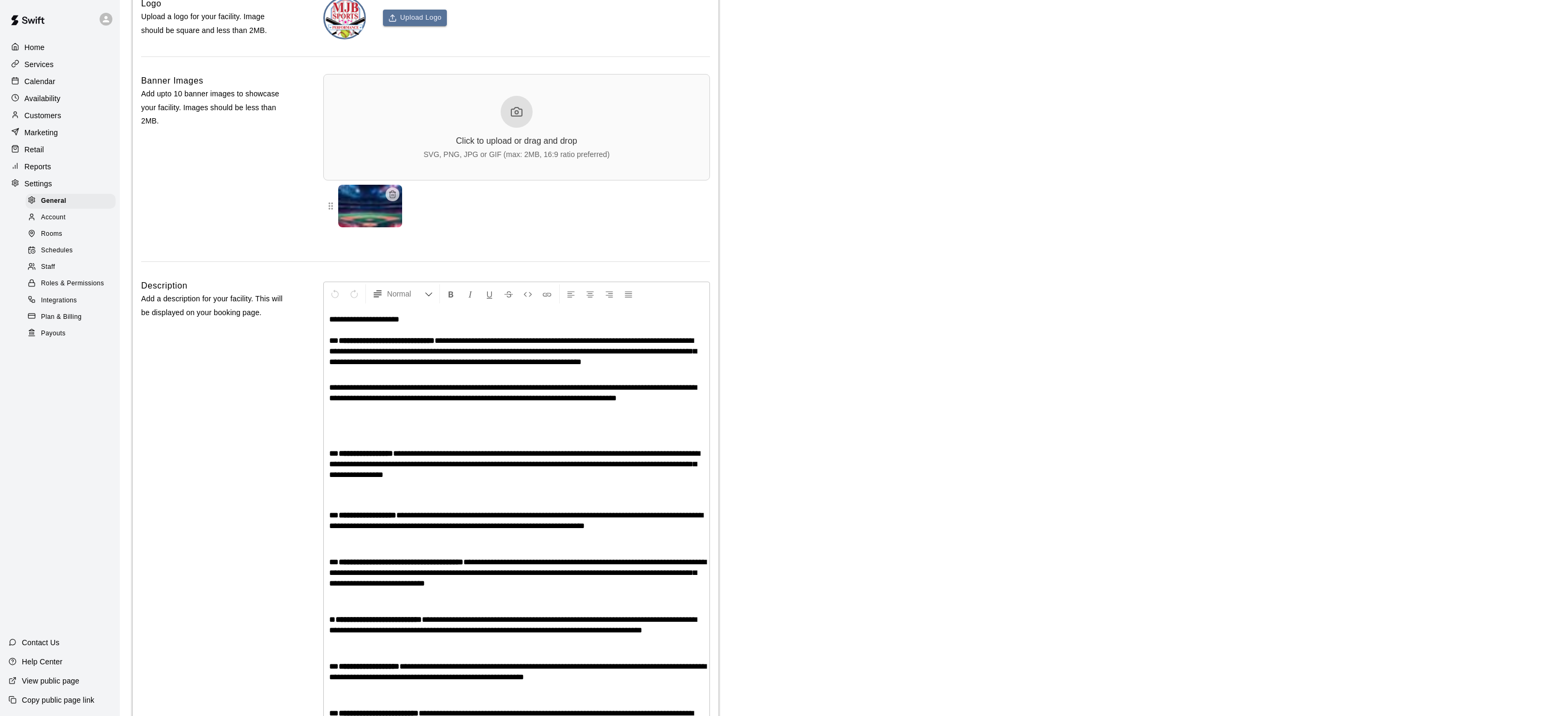
scroll to position [2279, 0]
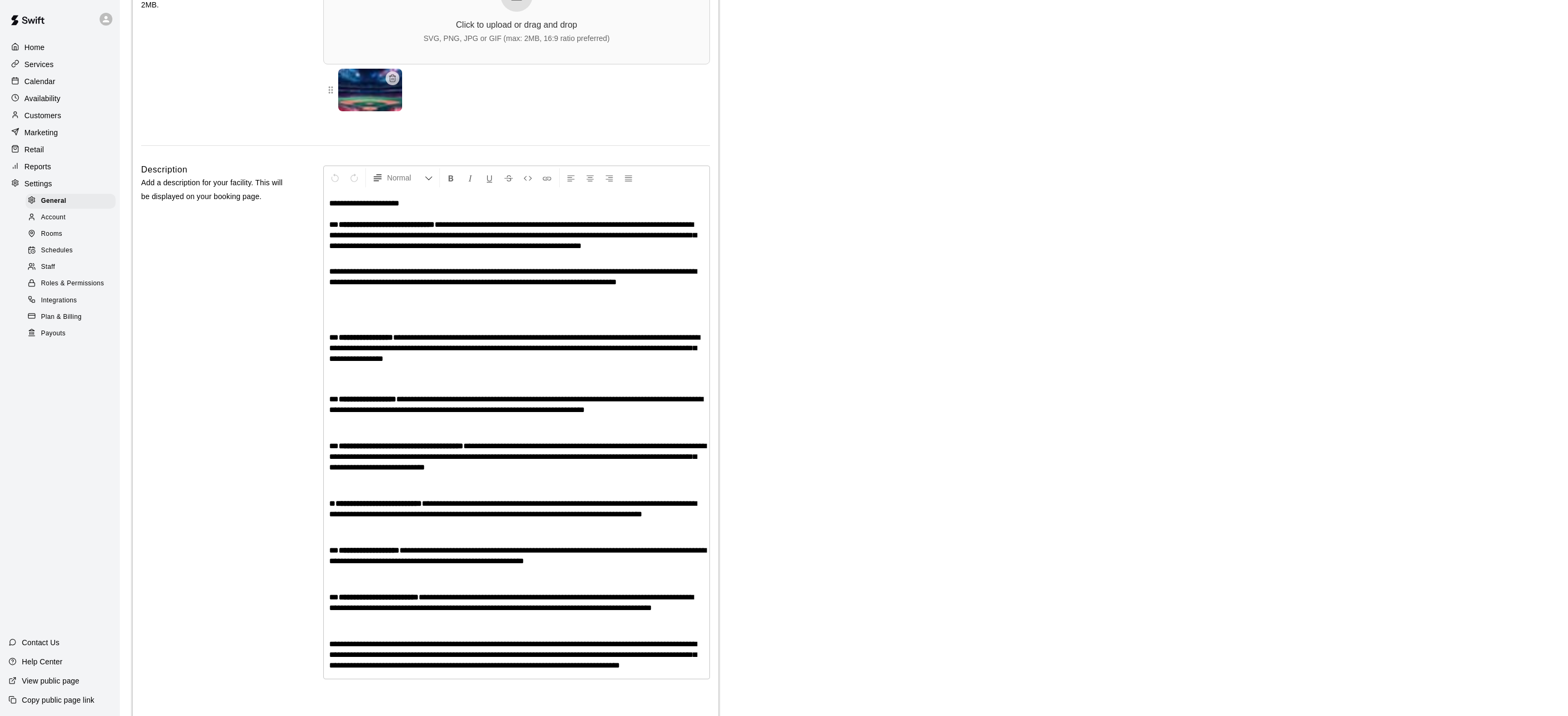
click at [48, 336] on span "Payouts" at bounding box center [53, 334] width 25 height 10
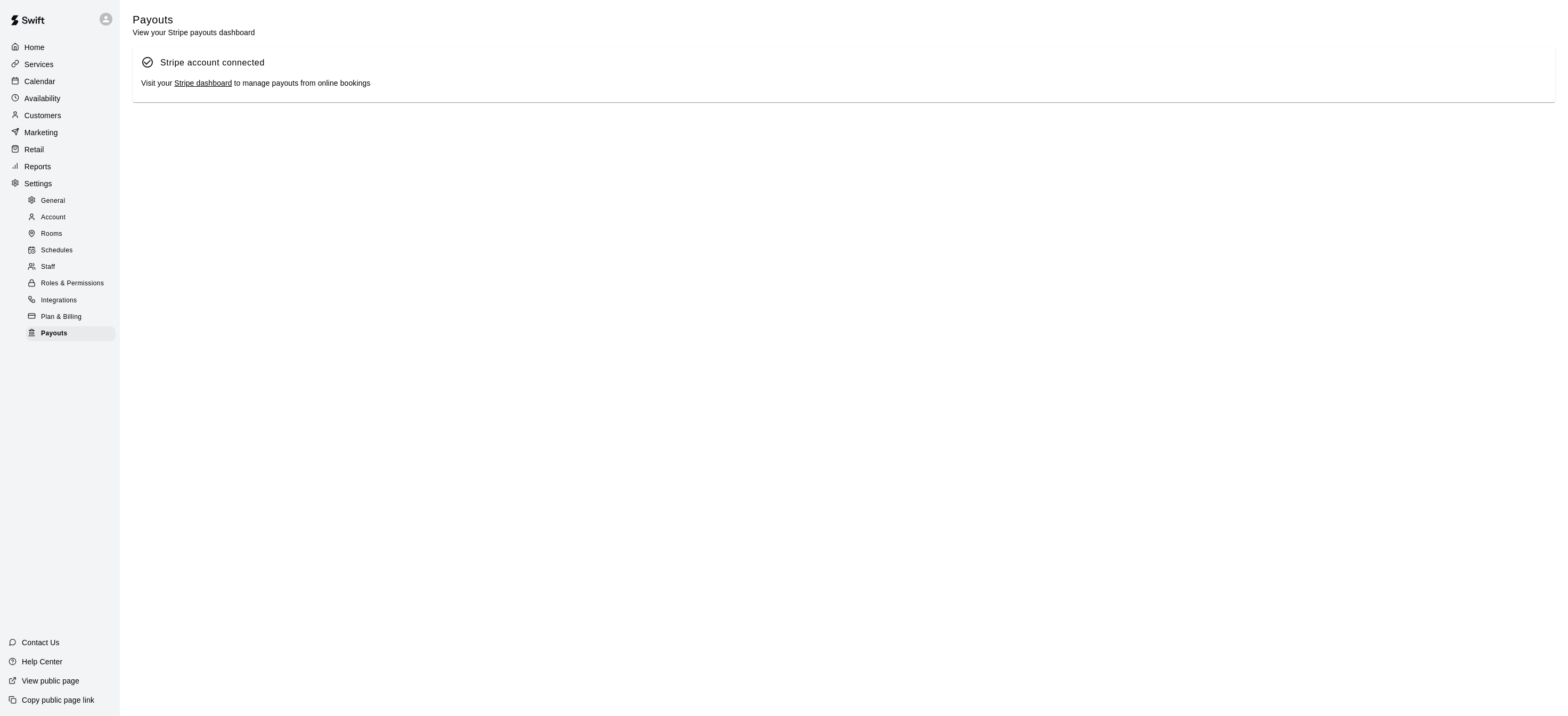
click at [192, 85] on link "Stripe dashboard" at bounding box center [203, 83] width 58 height 9
click at [85, 83] on div "Calendar" at bounding box center [60, 82] width 103 height 16
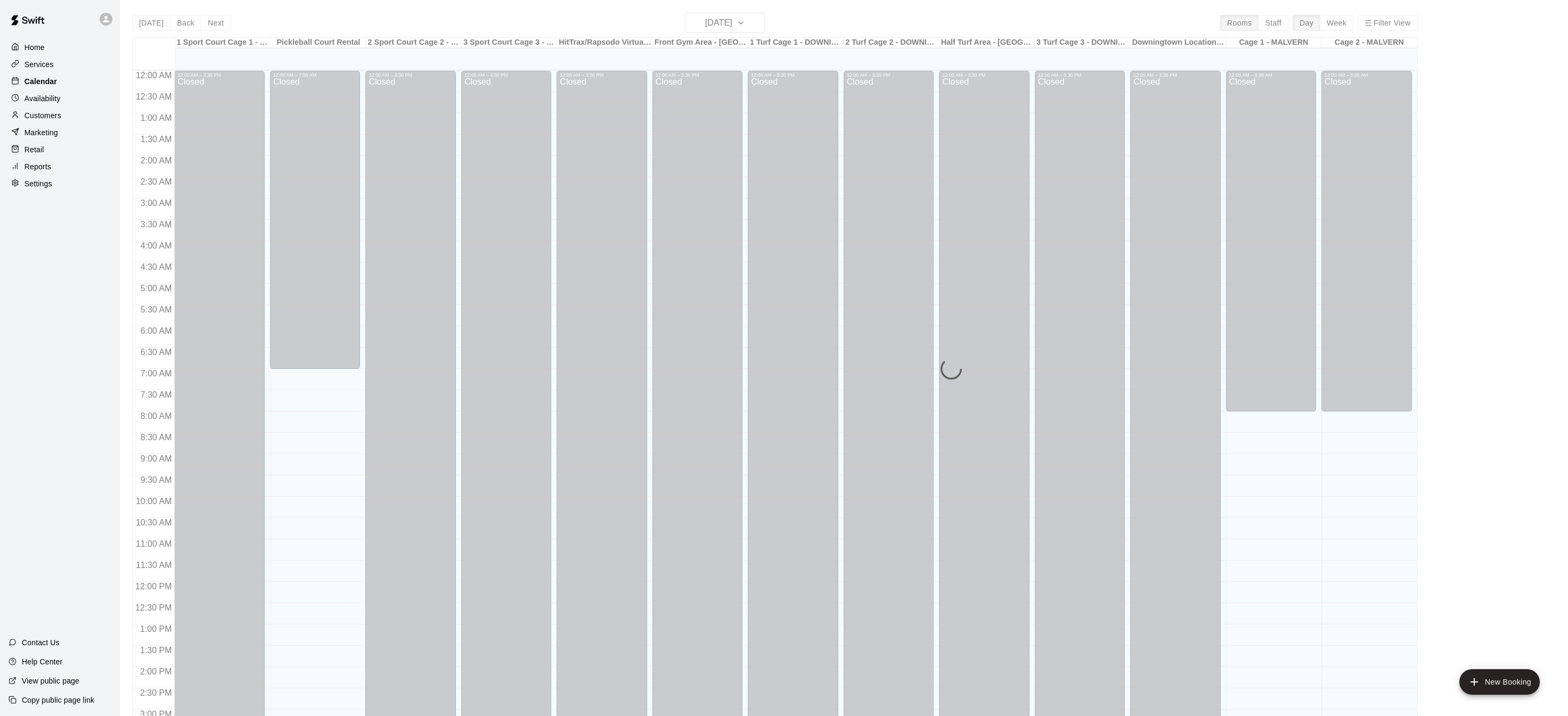
scroll to position [332, 0]
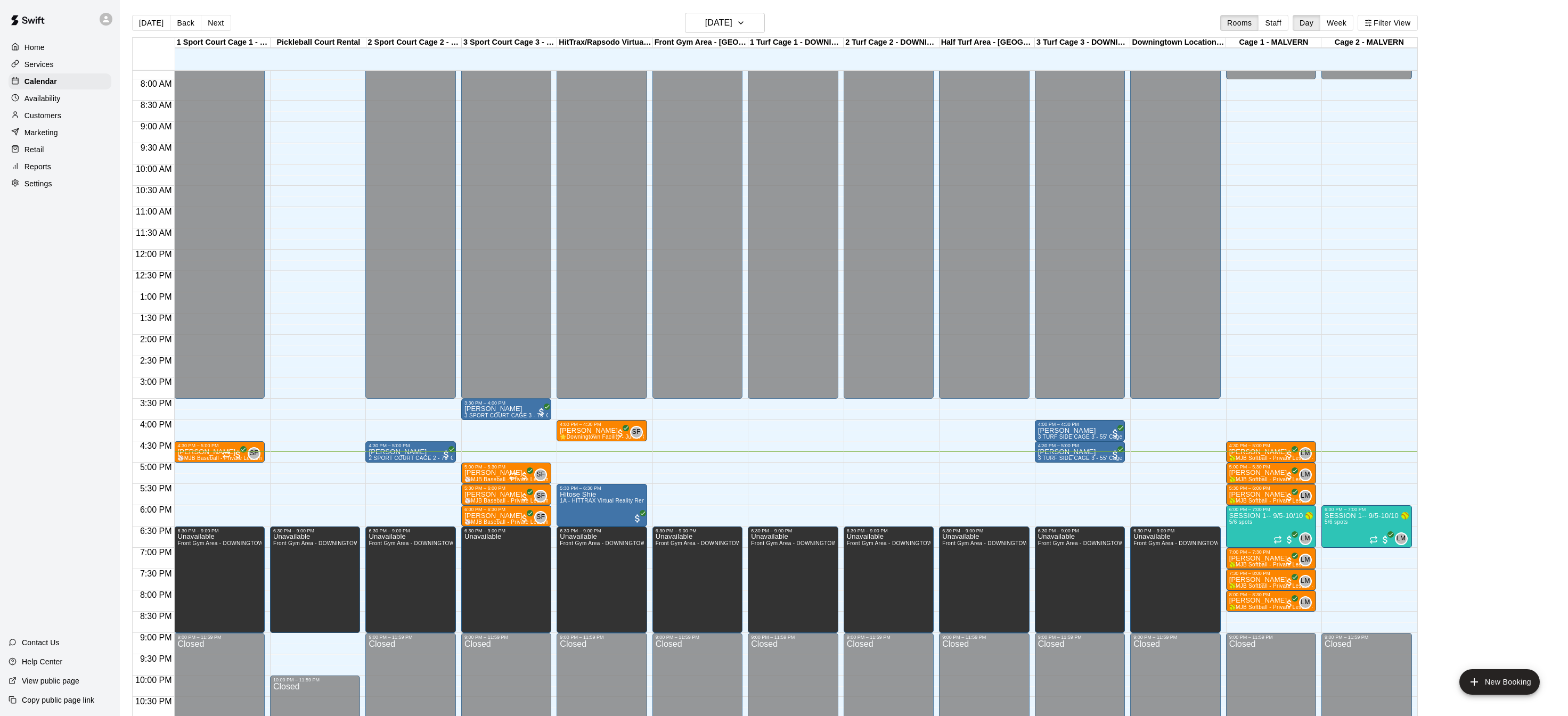
click at [37, 188] on p "Settings" at bounding box center [38, 183] width 28 height 10
select select "**"
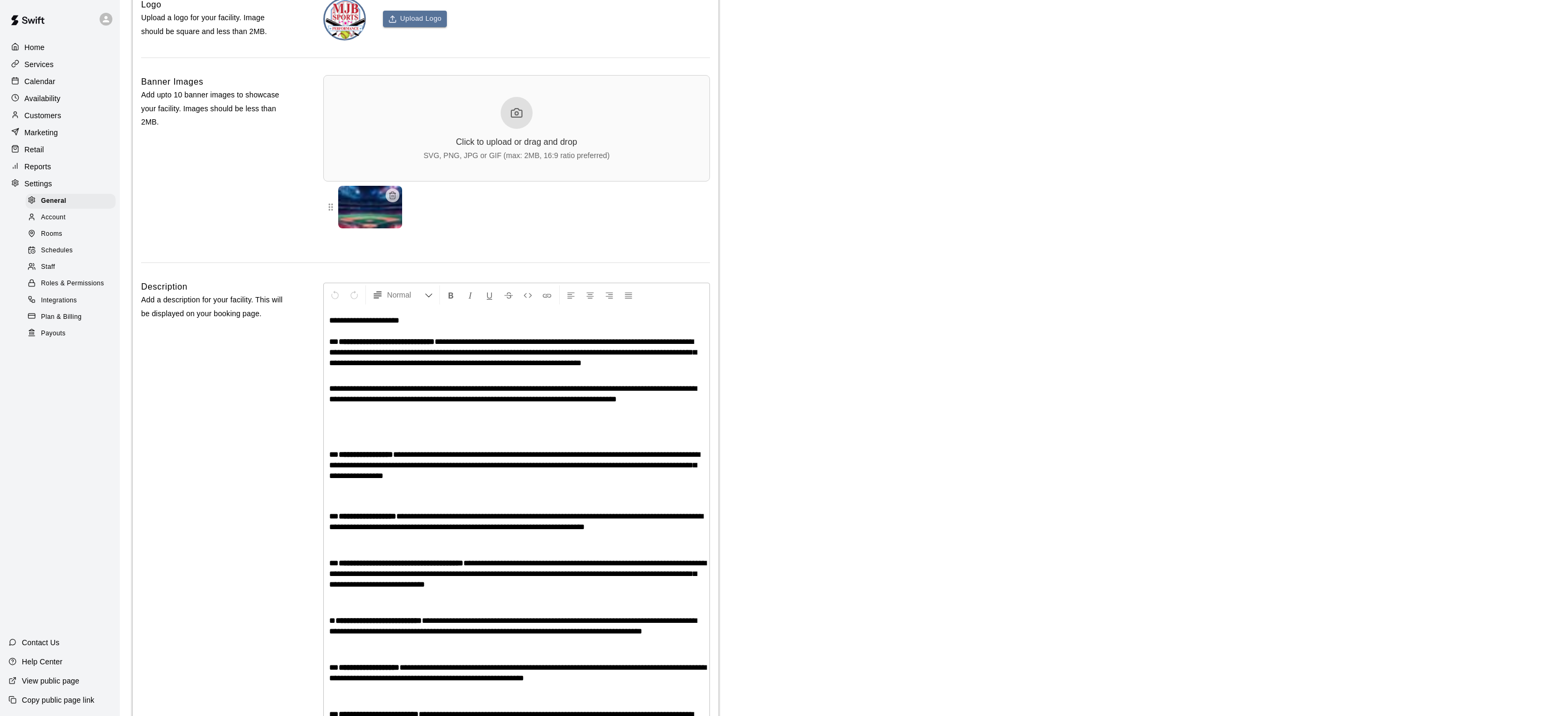
scroll to position [2278, 0]
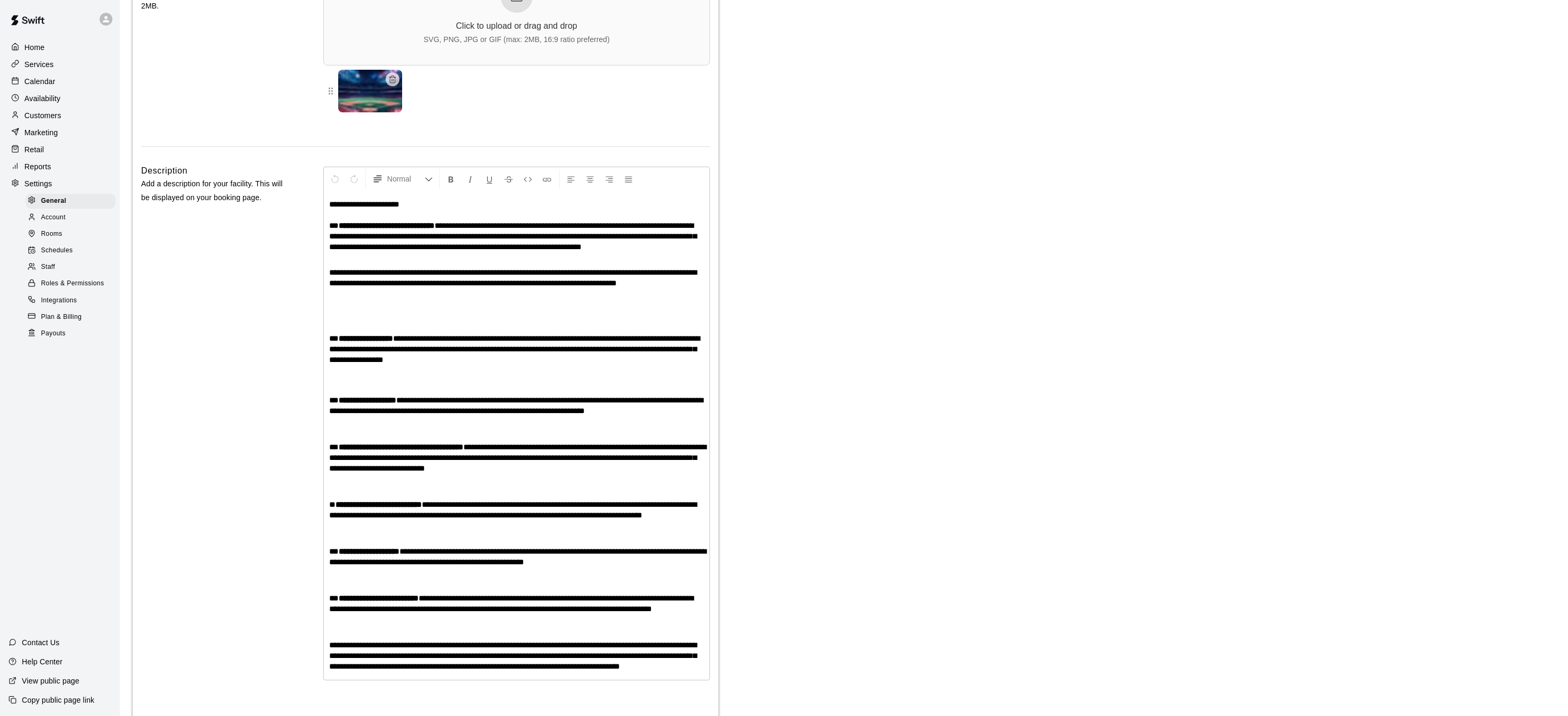
click at [67, 341] on link "Payouts" at bounding box center [73, 334] width 95 height 17
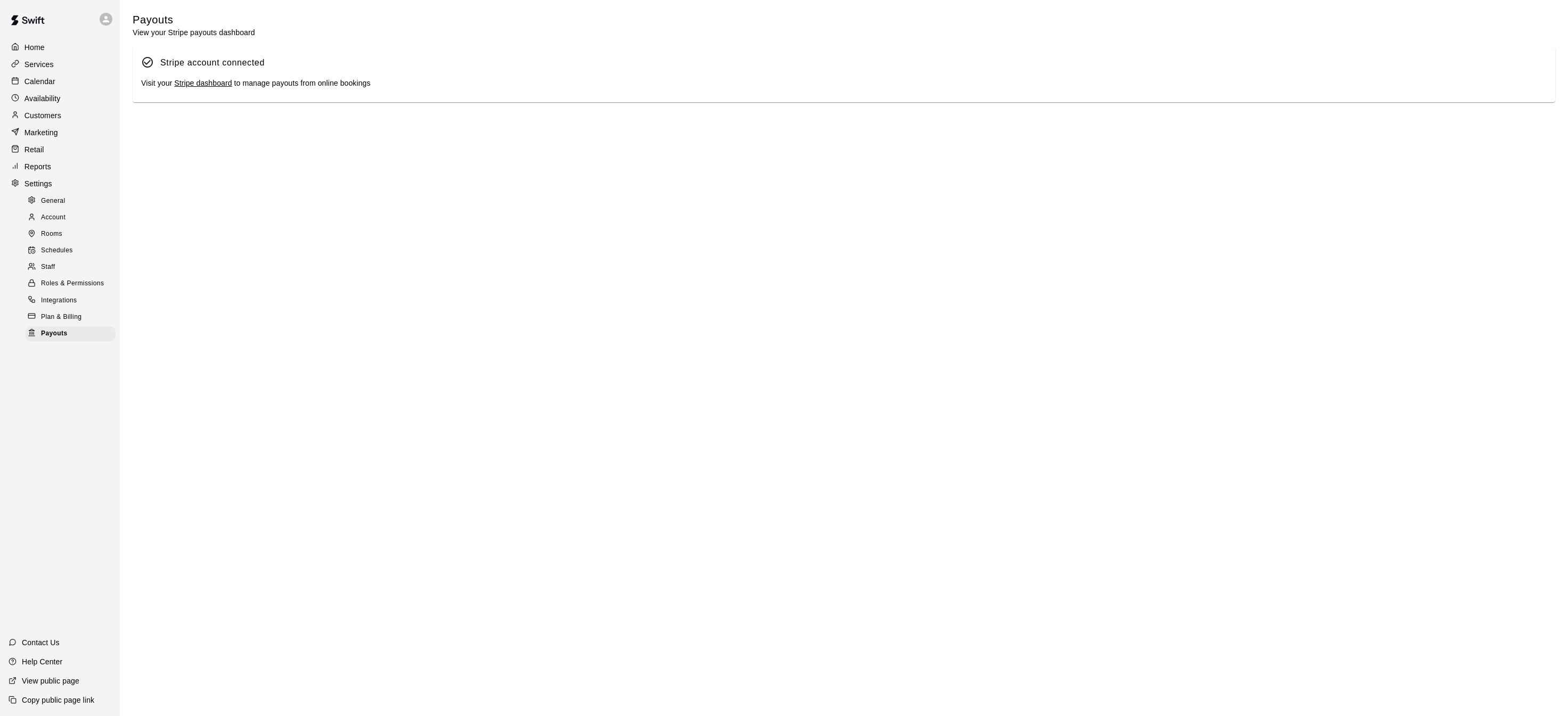
click at [199, 86] on link "Stripe dashboard" at bounding box center [203, 83] width 58 height 9
click at [37, 81] on p "Calendar" at bounding box center [40, 81] width 31 height 10
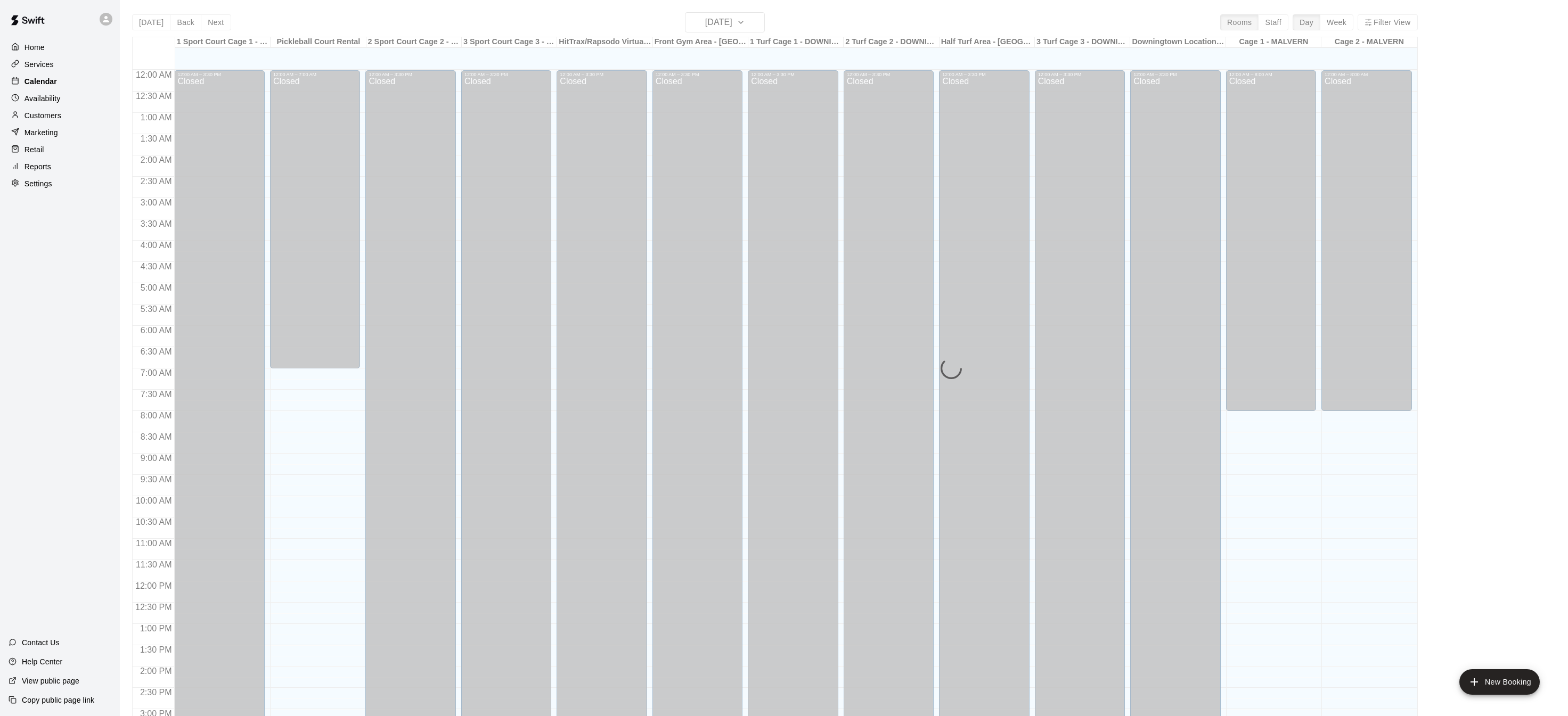
scroll to position [332, 0]
